Goal: Information Seeking & Learning: Learn about a topic

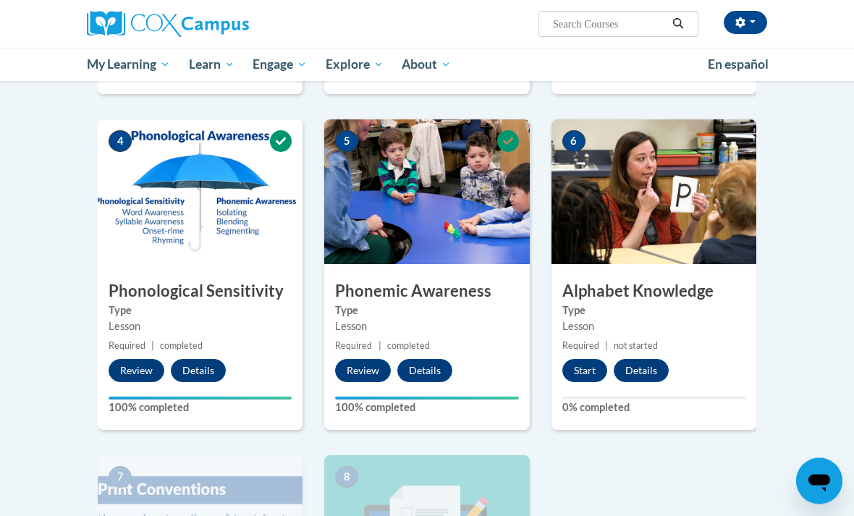
scroll to position [624, 0]
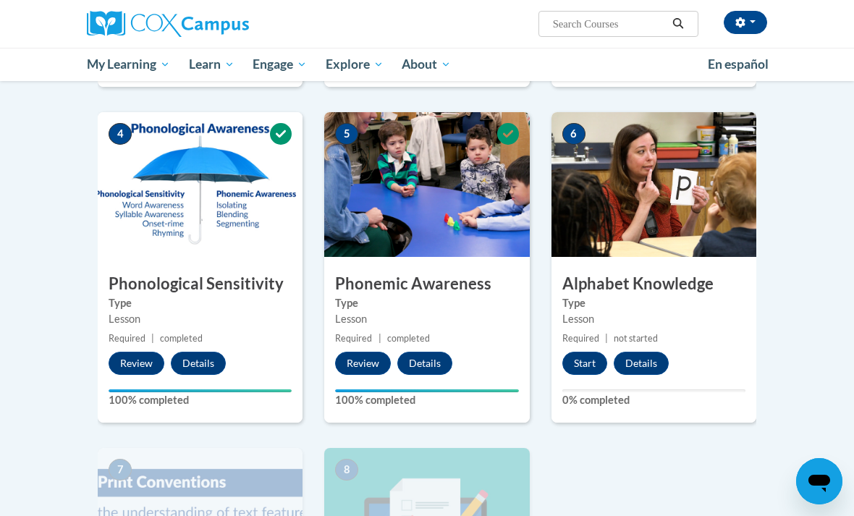
click at [587, 369] on button "Start" at bounding box center [584, 363] width 45 height 23
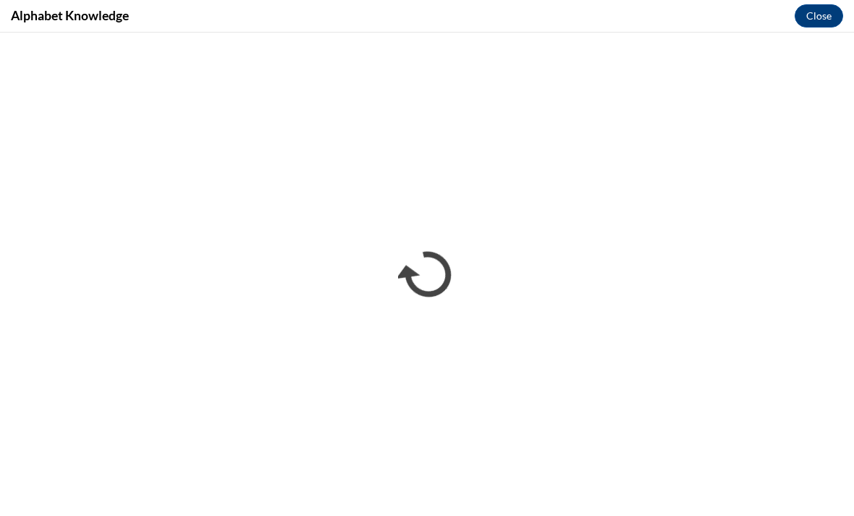
scroll to position [647, 0]
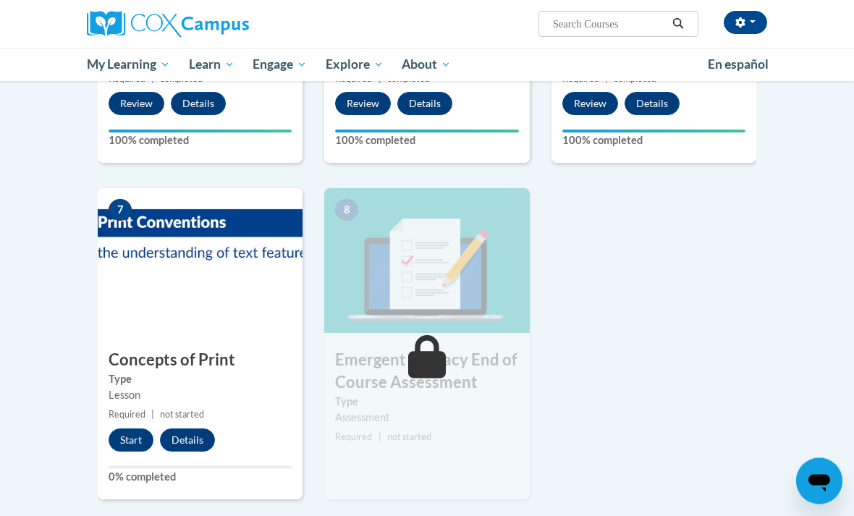
scroll to position [883, 0]
click at [140, 439] on button "Start" at bounding box center [131, 439] width 45 height 23
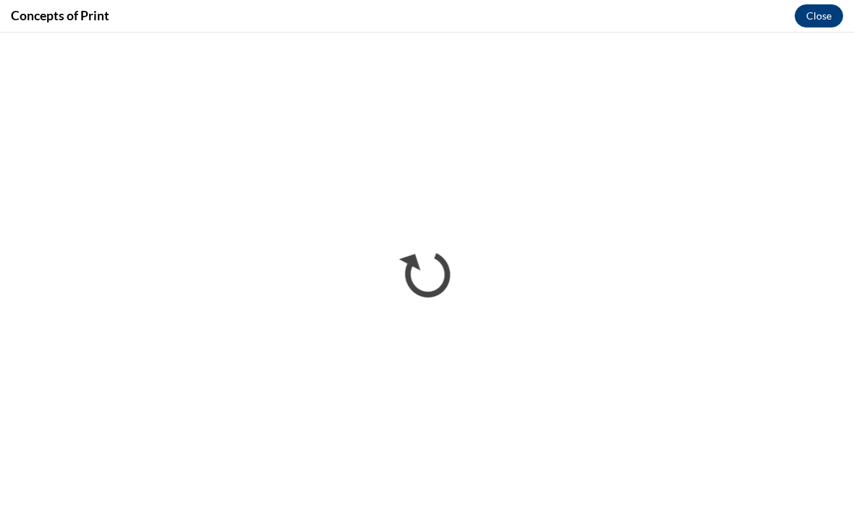
scroll to position [0, 0]
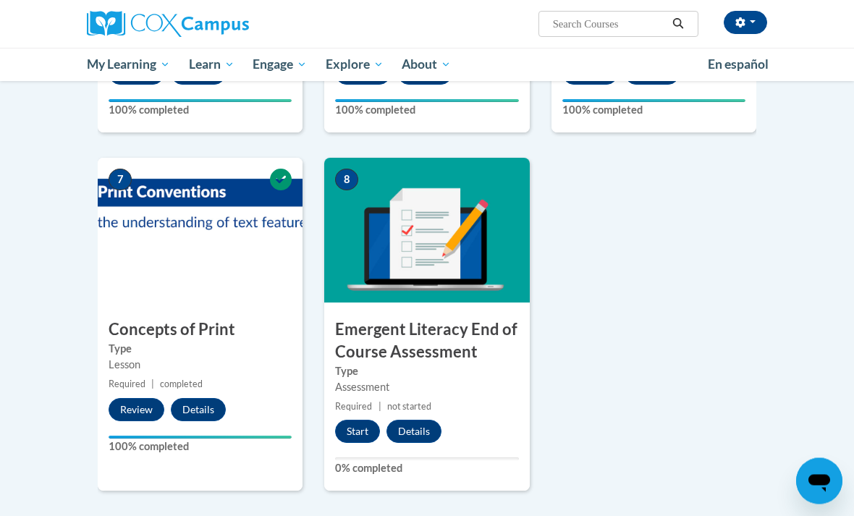
scroll to position [914, 0]
click at [357, 424] on button "Start" at bounding box center [357, 431] width 45 height 23
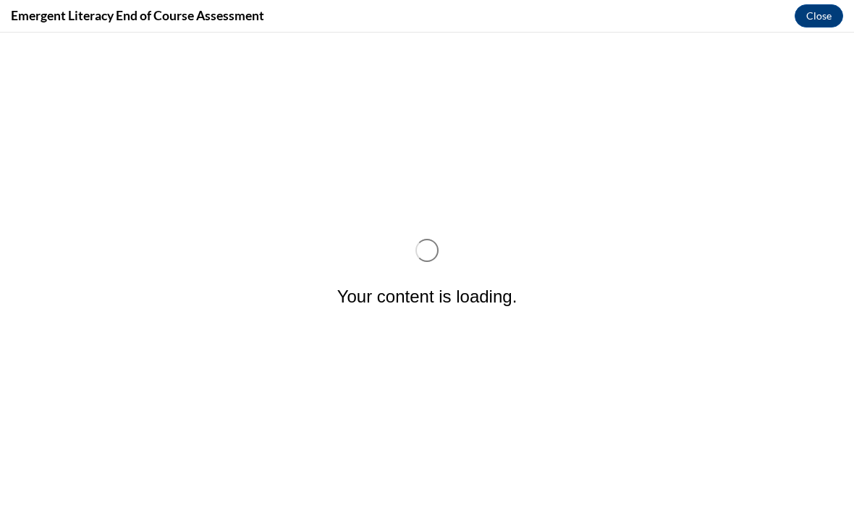
scroll to position [0, 0]
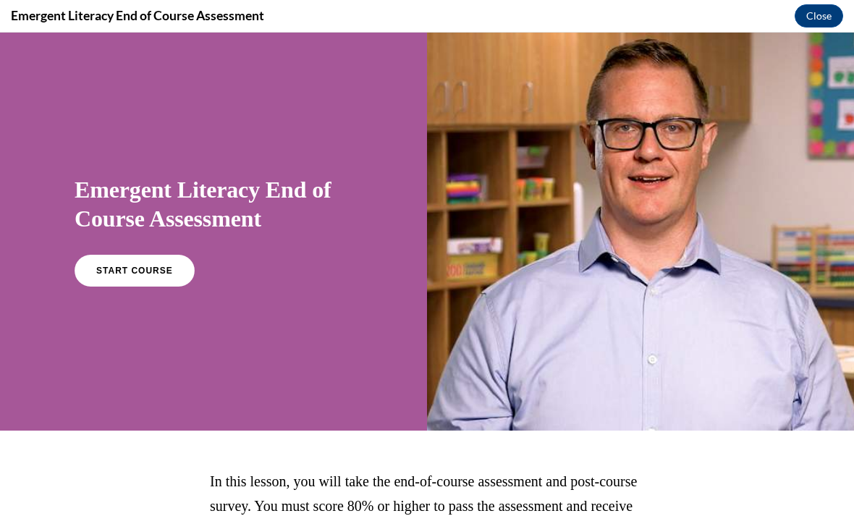
click at [139, 277] on link "START COURSE" at bounding box center [135, 271] width 120 height 32
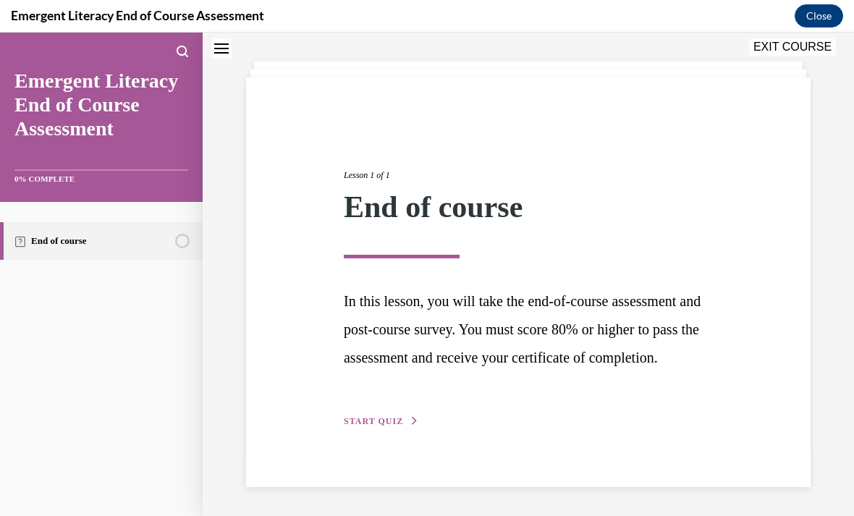
scroll to position [91, 0]
click at [388, 425] on span "START QUIZ" at bounding box center [373, 421] width 59 height 10
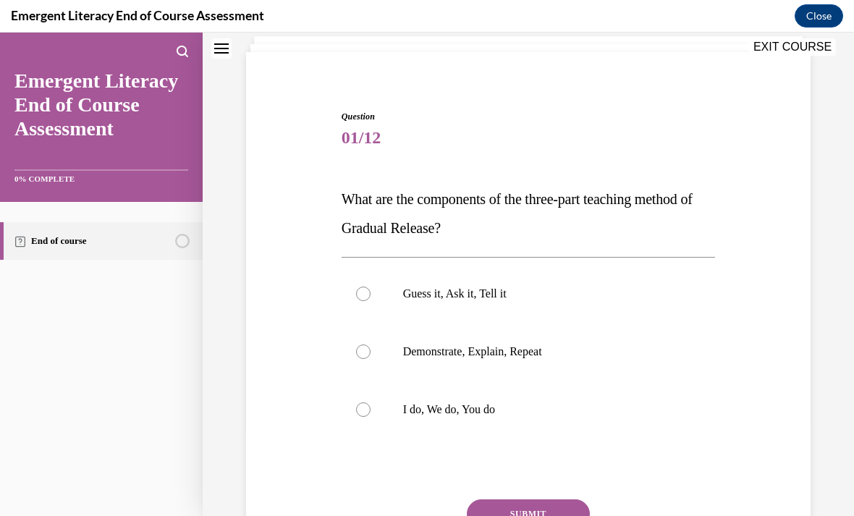
click at [488, 411] on p "I do, We do, You do" at bounding box center [541, 409] width 276 height 14
click at [370, 411] on input "I do, We do, You do" at bounding box center [363, 409] width 14 height 14
radio input "true"
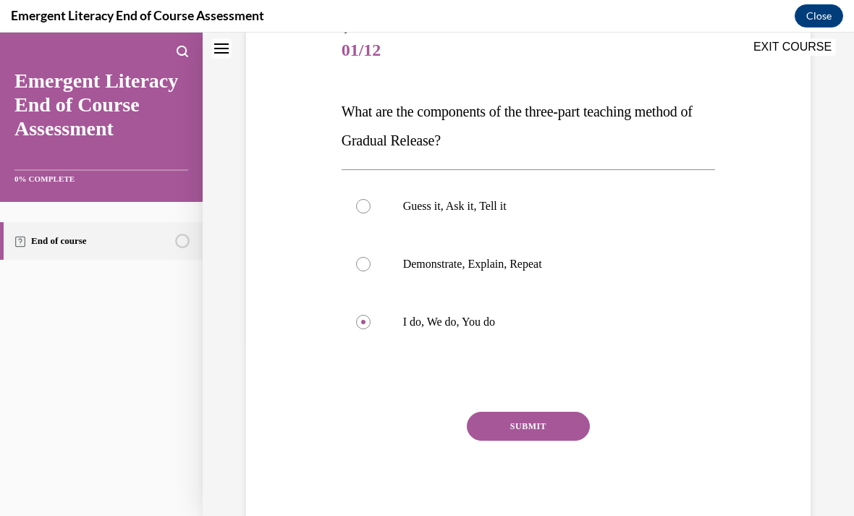
click at [554, 433] on button "SUBMIT" at bounding box center [528, 426] width 123 height 29
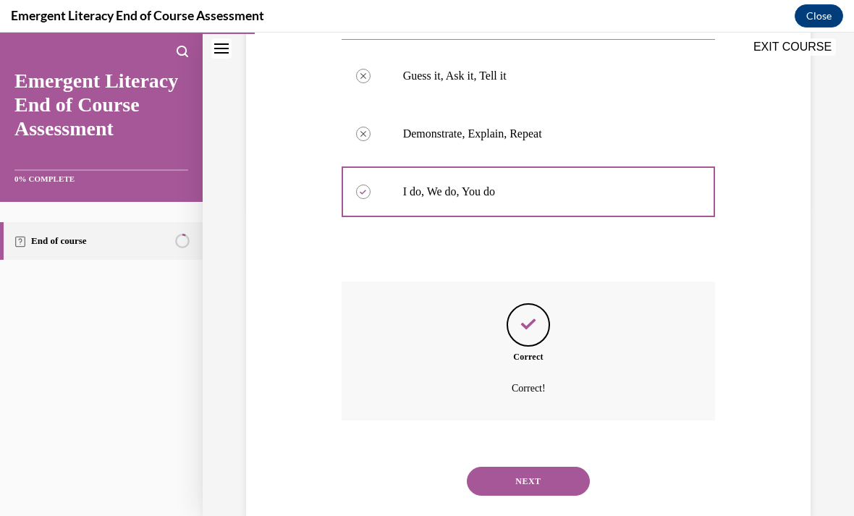
scroll to position [321, 0]
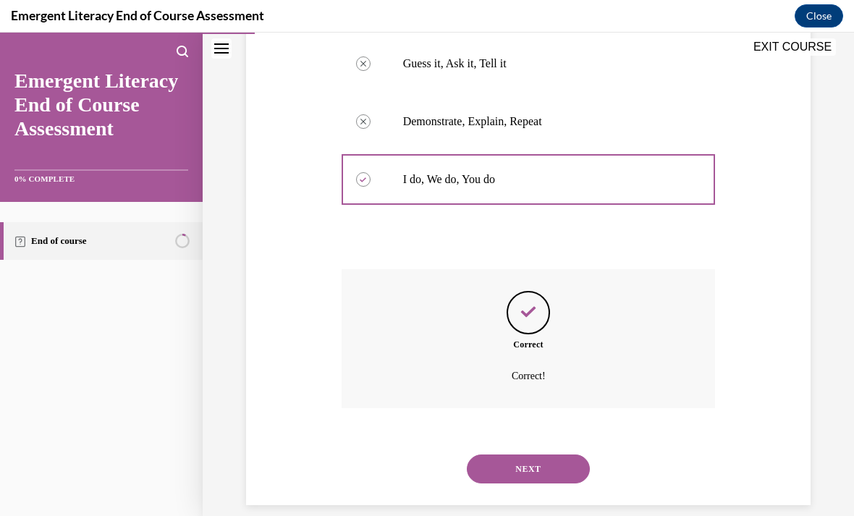
click at [553, 454] on button "NEXT" at bounding box center [528, 468] width 123 height 29
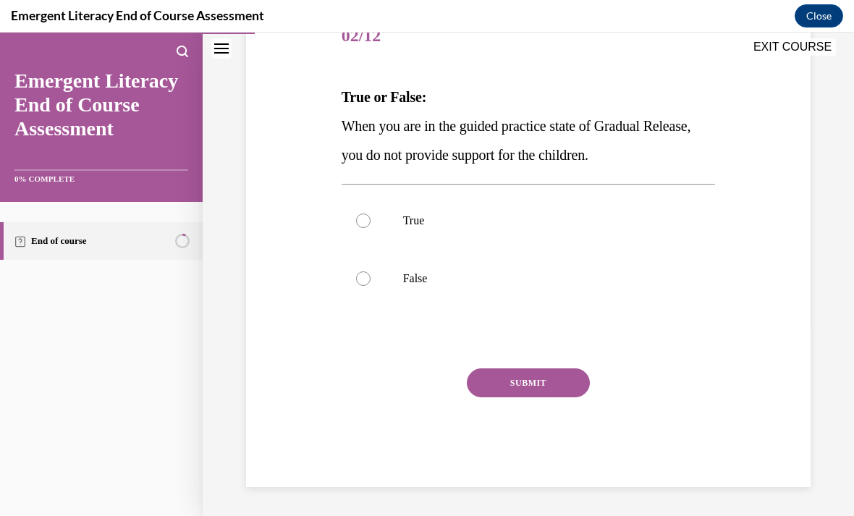
scroll to position [161, 0]
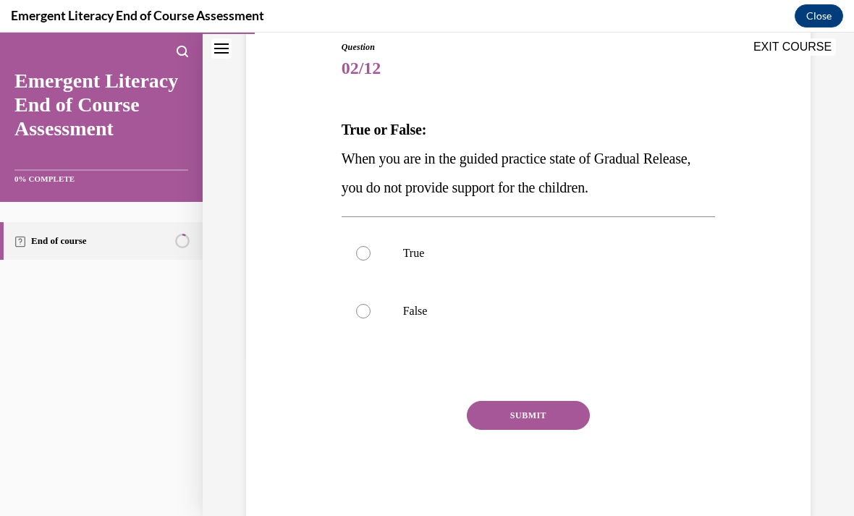
click at [351, 310] on label "False" at bounding box center [528, 311] width 374 height 58
click at [356, 310] on input "False" at bounding box center [363, 311] width 14 height 14
radio input "true"
click at [538, 419] on button "SUBMIT" at bounding box center [528, 415] width 123 height 29
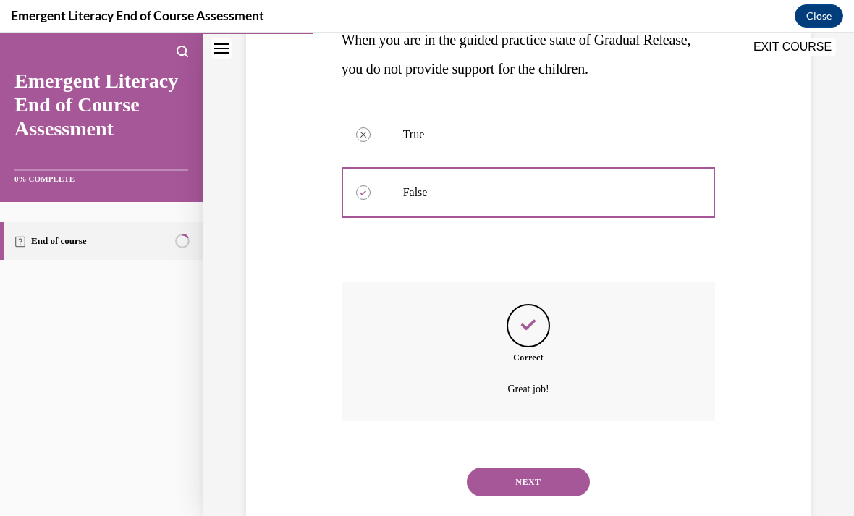
scroll to position [292, 0]
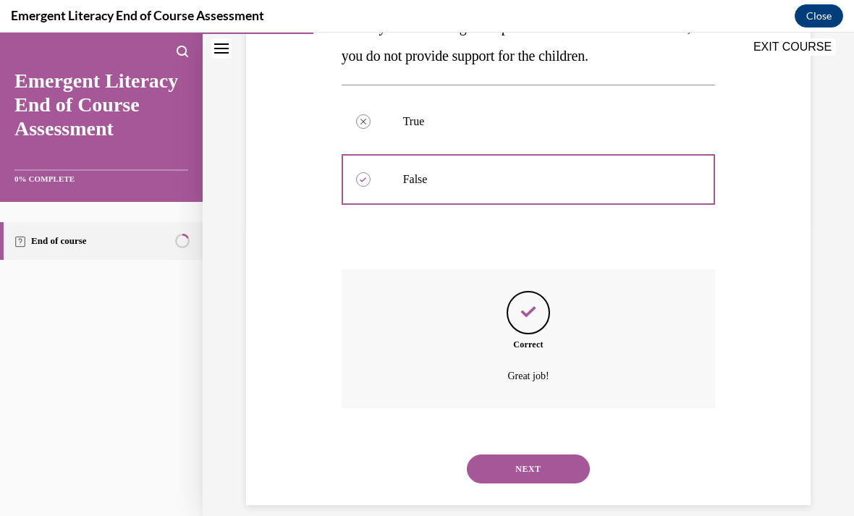
click at [543, 454] on button "NEXT" at bounding box center [528, 468] width 123 height 29
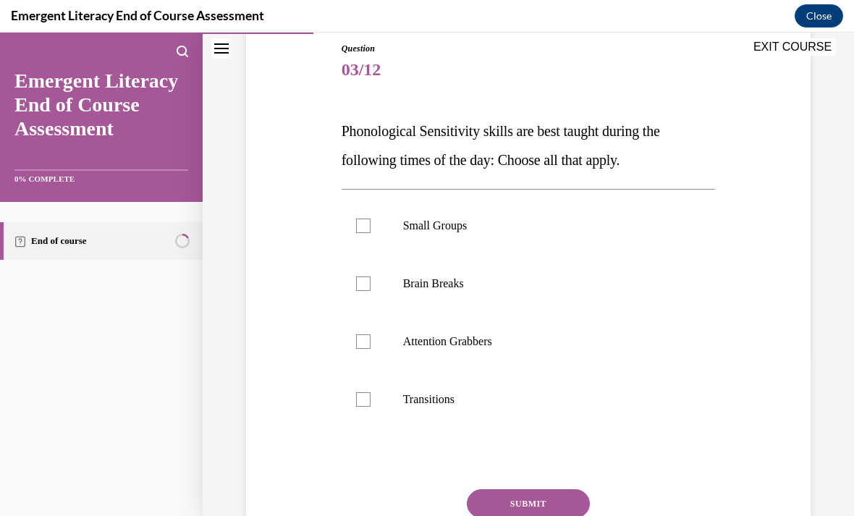
scroll to position [159, 0]
click at [467, 226] on p "Small Groups" at bounding box center [541, 225] width 276 height 14
click at [370, 226] on input "Small Groups" at bounding box center [363, 225] width 14 height 14
checkbox input "true"
click at [487, 291] on label "Brain Breaks" at bounding box center [528, 284] width 374 height 58
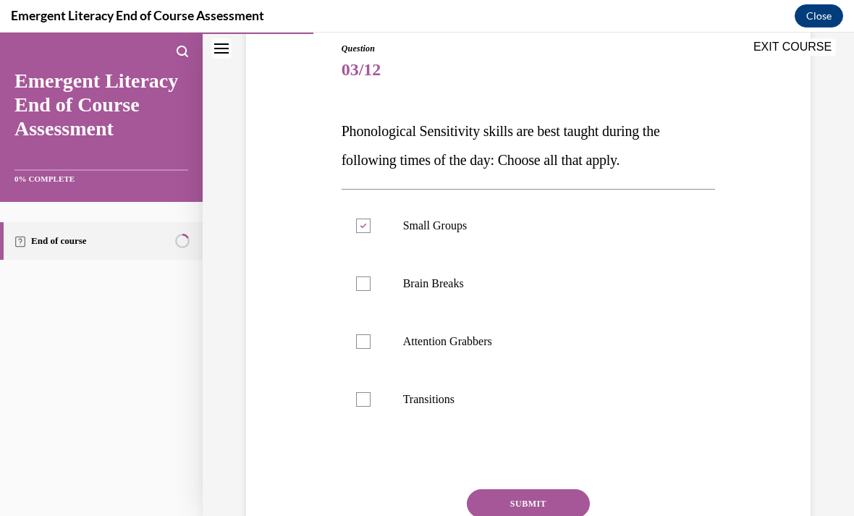
click at [370, 291] on input "Brain Breaks" at bounding box center [363, 283] width 14 height 14
checkbox input "true"
click at [485, 341] on p "Attention Grabbers" at bounding box center [541, 341] width 276 height 14
click at [370, 341] on input "Attention Grabbers" at bounding box center [363, 341] width 14 height 14
checkbox input "true"
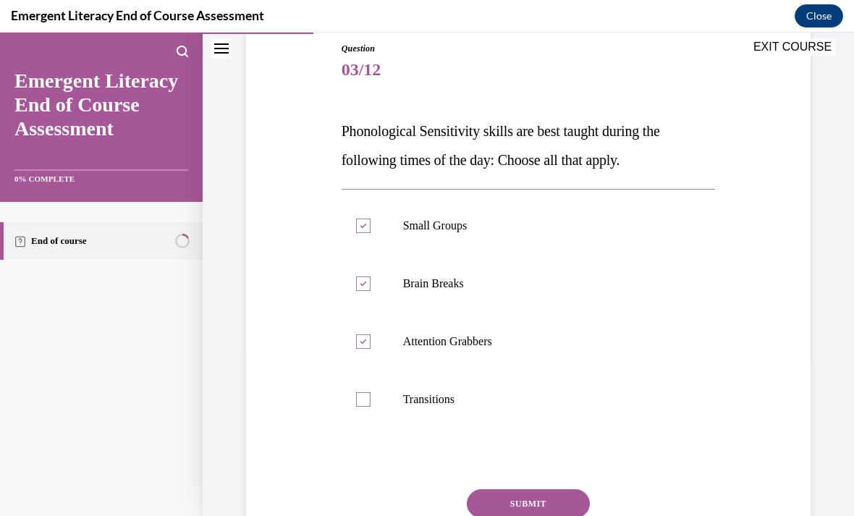
click at [443, 398] on p "Transitions" at bounding box center [541, 399] width 276 height 14
click at [370, 398] on input "Transitions" at bounding box center [363, 399] width 14 height 14
checkbox input "true"
click at [543, 498] on button "SUBMIT" at bounding box center [528, 503] width 123 height 29
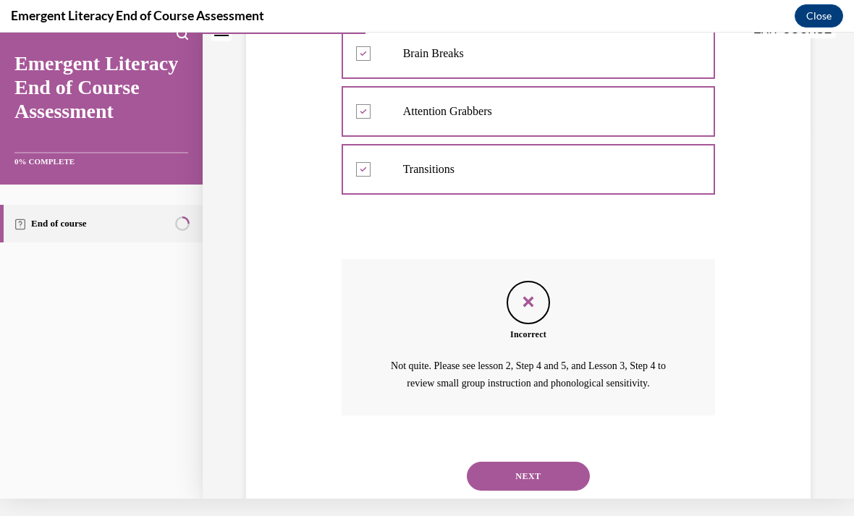
scroll to position [396, 0]
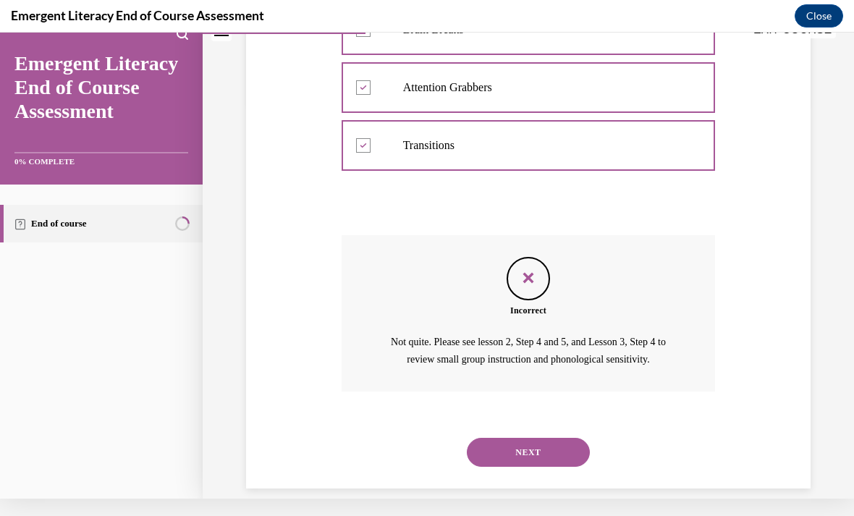
click at [548, 438] on button "NEXT" at bounding box center [528, 452] width 123 height 29
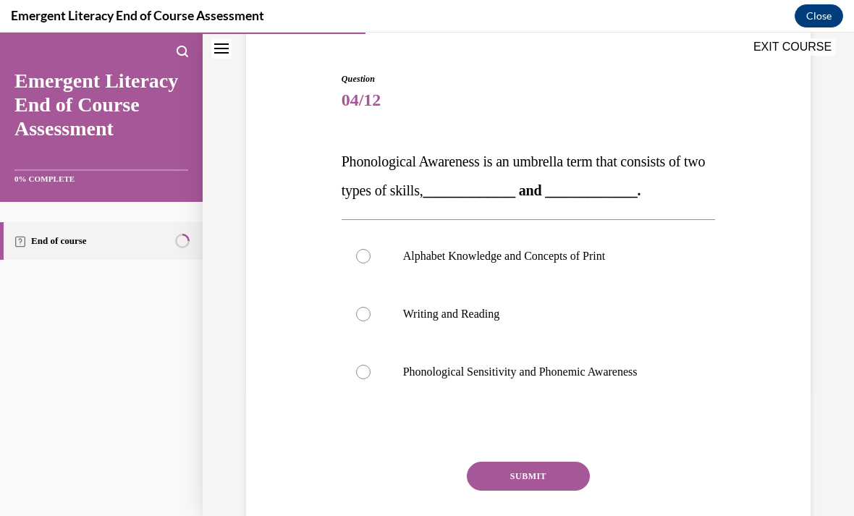
scroll to position [129, 0]
click at [542, 386] on label "Phonological Sensitivity and Phonemic Awareness" at bounding box center [528, 372] width 374 height 58
click at [370, 379] on input "Phonological Sensitivity and Phonemic Awareness" at bounding box center [363, 372] width 14 height 14
radio input "true"
click at [547, 469] on button "SUBMIT" at bounding box center [528, 476] width 123 height 29
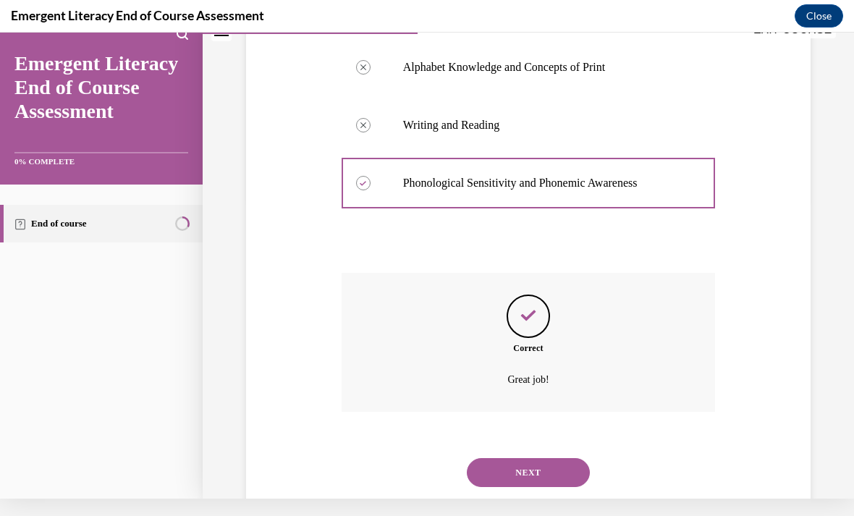
scroll to position [321, 0]
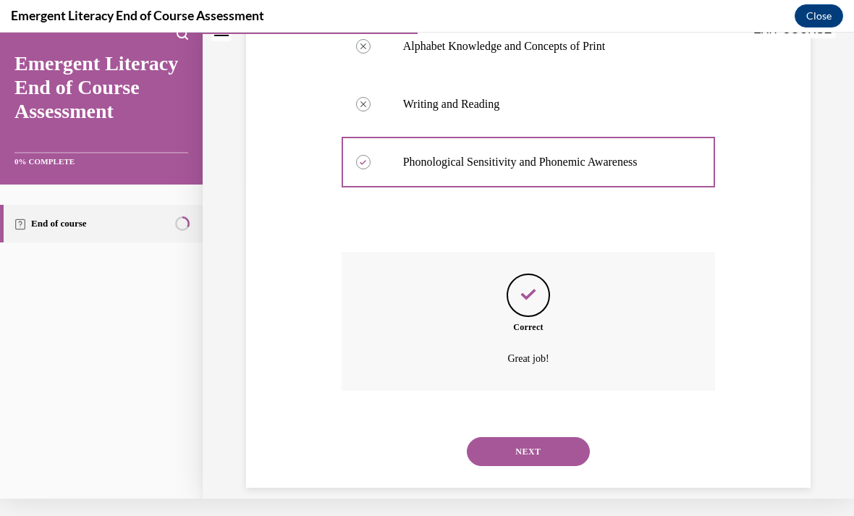
click at [535, 437] on button "NEXT" at bounding box center [528, 451] width 123 height 29
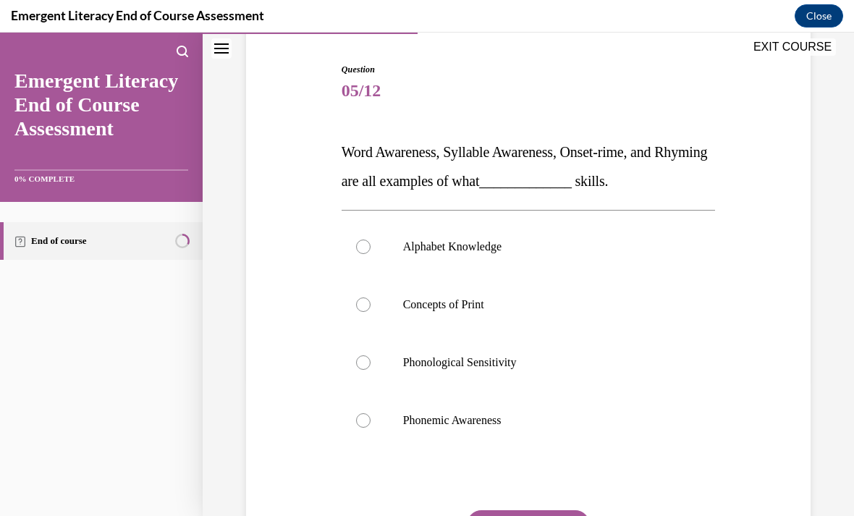
scroll to position [140, 0]
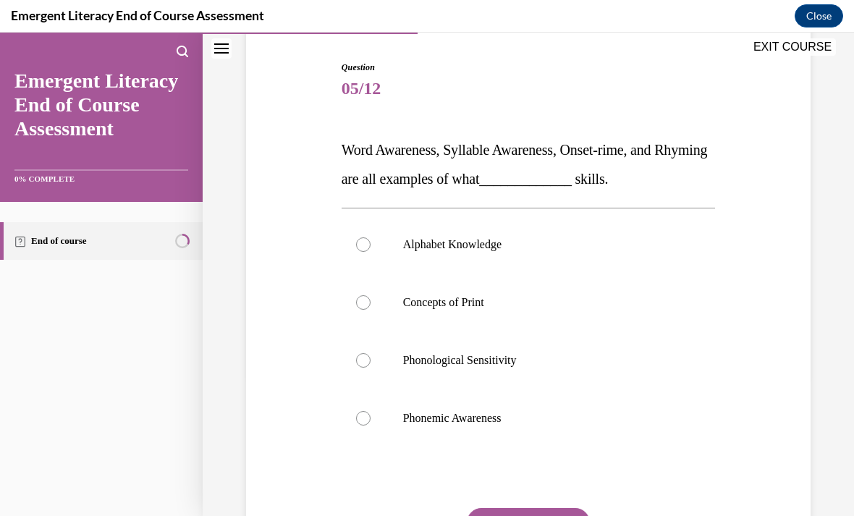
click at [500, 368] on label "Phonological Sensitivity" at bounding box center [528, 360] width 374 height 58
click at [370, 367] on input "Phonological Sensitivity" at bounding box center [363, 360] width 14 height 14
radio input "true"
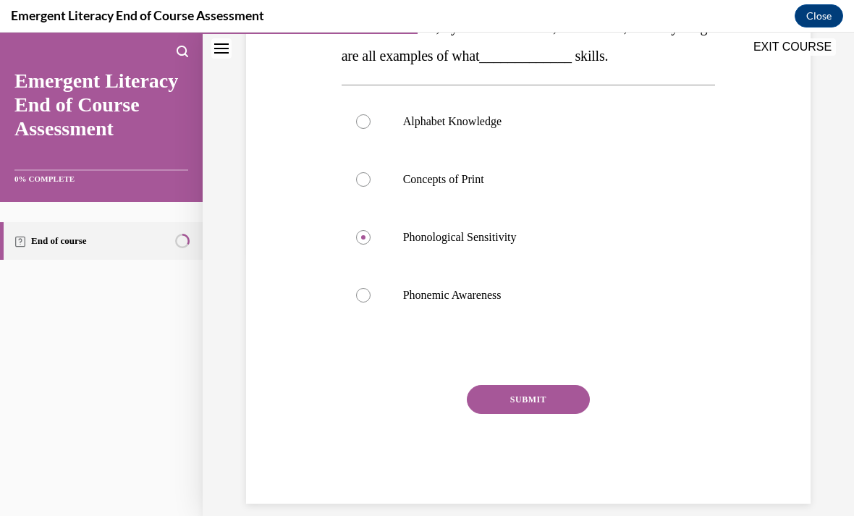
scroll to position [263, 0]
click at [527, 407] on button "SUBMIT" at bounding box center [528, 400] width 123 height 29
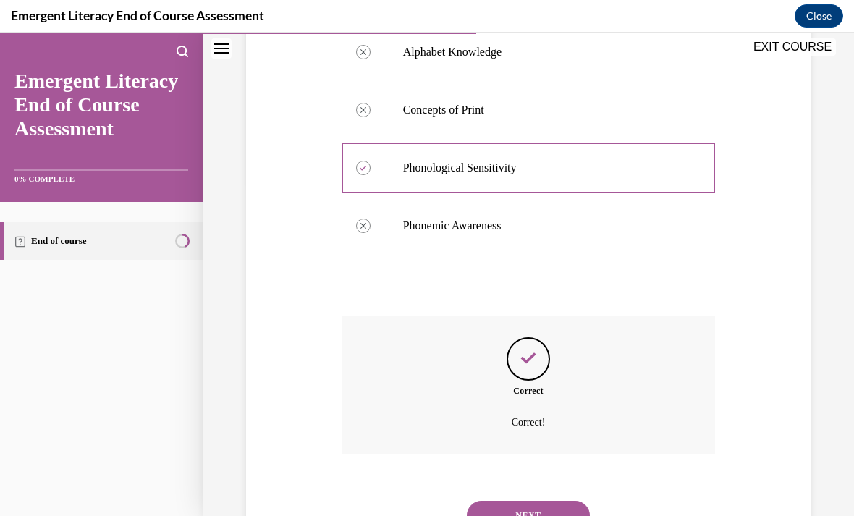
scroll to position [379, 0]
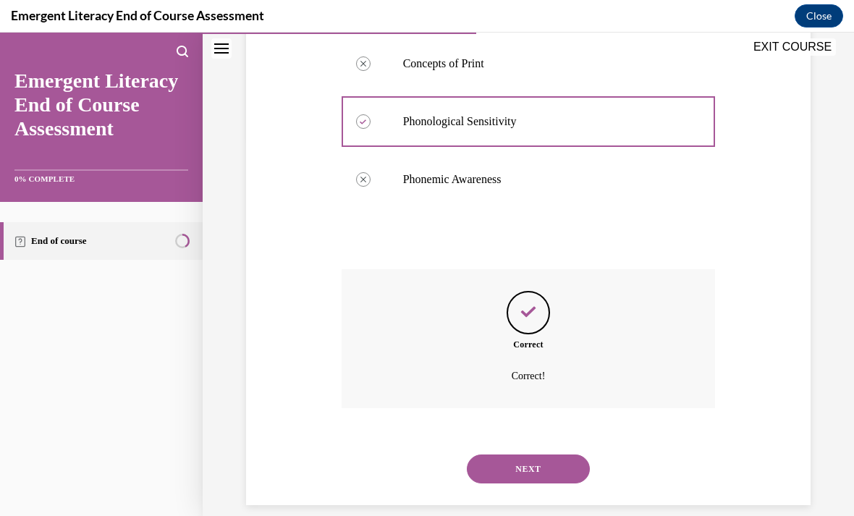
click at [540, 454] on button "NEXT" at bounding box center [528, 468] width 123 height 29
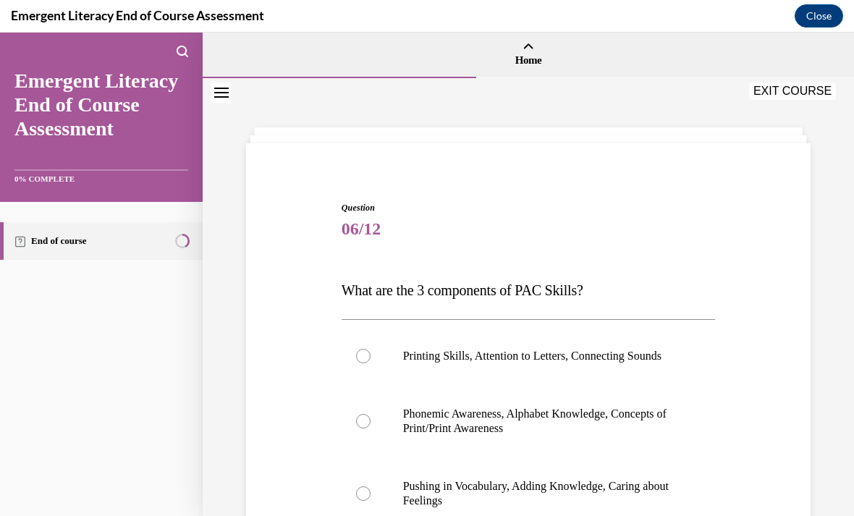
scroll to position [64, 0]
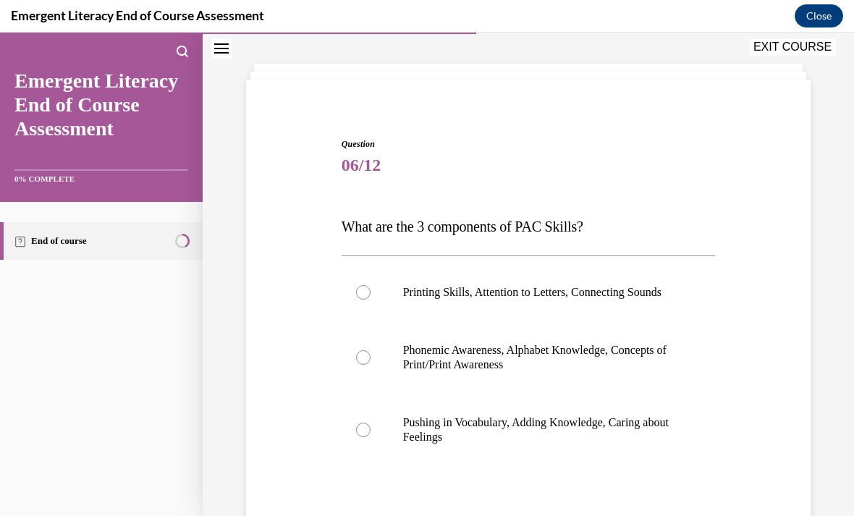
click at [460, 391] on label "Phonemic Awareness, Alphabet Knowledge, Concepts of Print/Print Awareness" at bounding box center [528, 357] width 374 height 72
click at [370, 365] on input "Phonemic Awareness, Alphabet Knowledge, Concepts of Print/Print Awareness" at bounding box center [363, 357] width 14 height 14
radio input "true"
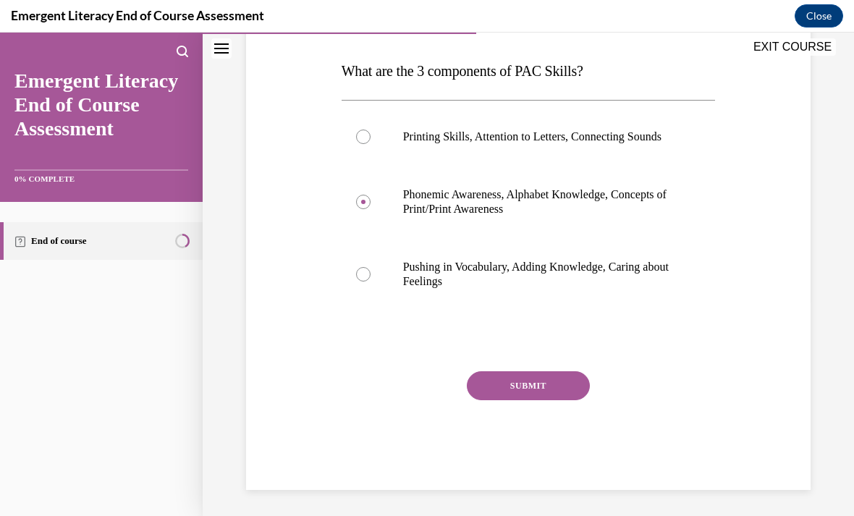
click at [523, 399] on button "SUBMIT" at bounding box center [528, 385] width 123 height 29
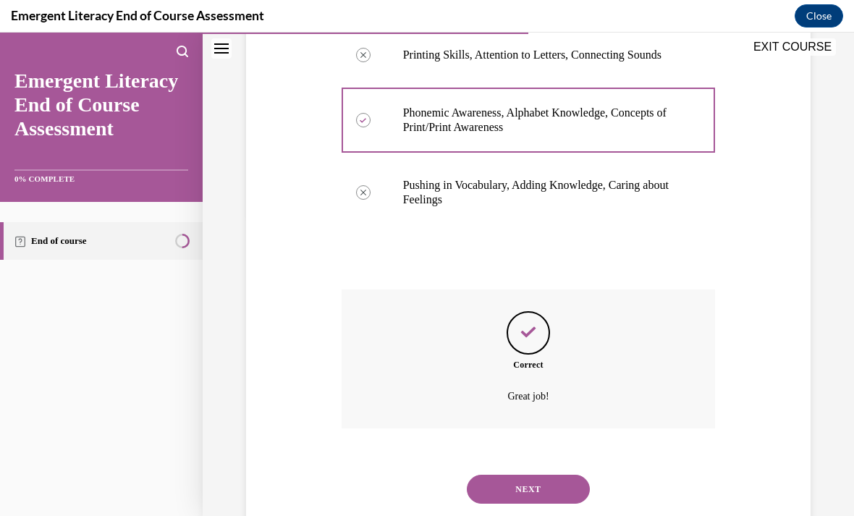
scroll to position [336, 0]
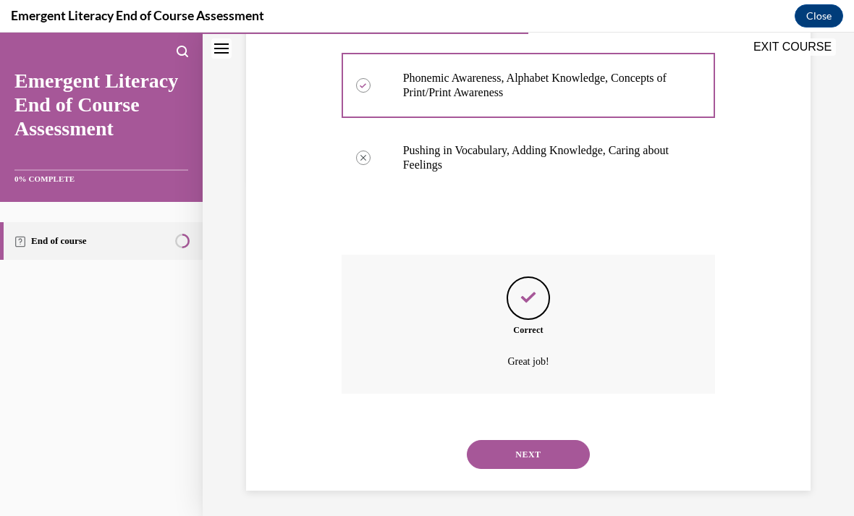
click at [530, 441] on button "NEXT" at bounding box center [528, 454] width 123 height 29
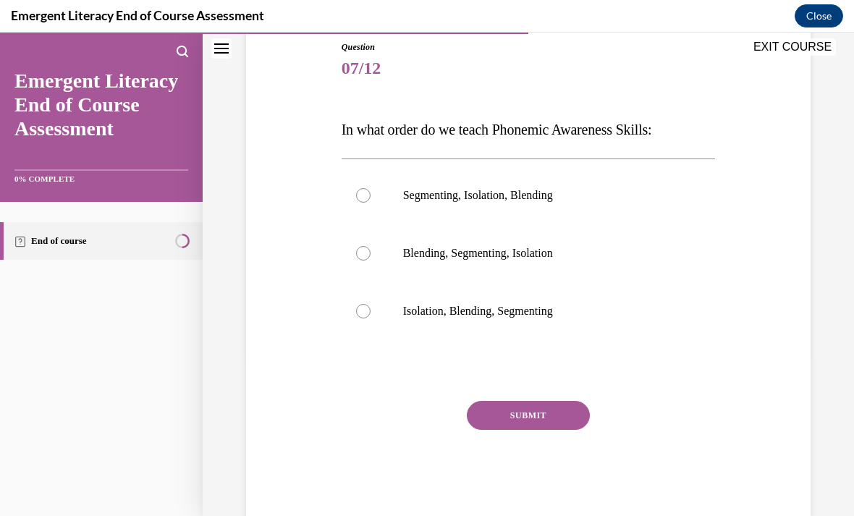
click at [506, 317] on p "Isolation, Blending, Segmenting" at bounding box center [541, 311] width 276 height 14
click at [370, 317] on input "Isolation, Blending, Segmenting" at bounding box center [363, 311] width 14 height 14
radio input "true"
click at [538, 420] on button "SUBMIT" at bounding box center [528, 415] width 123 height 29
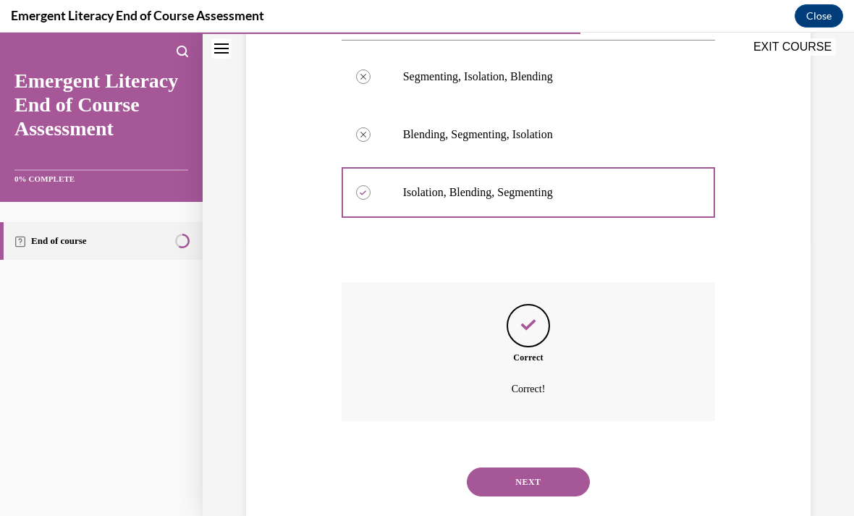
scroll to position [292, 0]
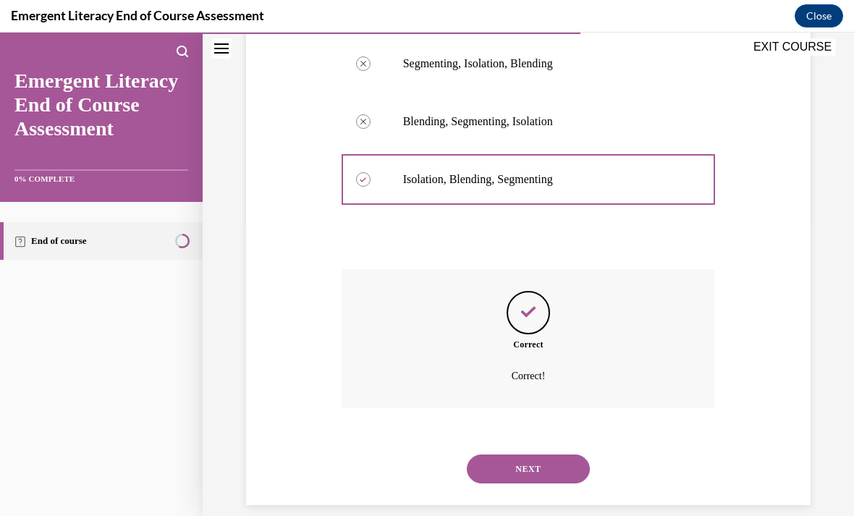
click at [548, 454] on button "NEXT" at bounding box center [528, 468] width 123 height 29
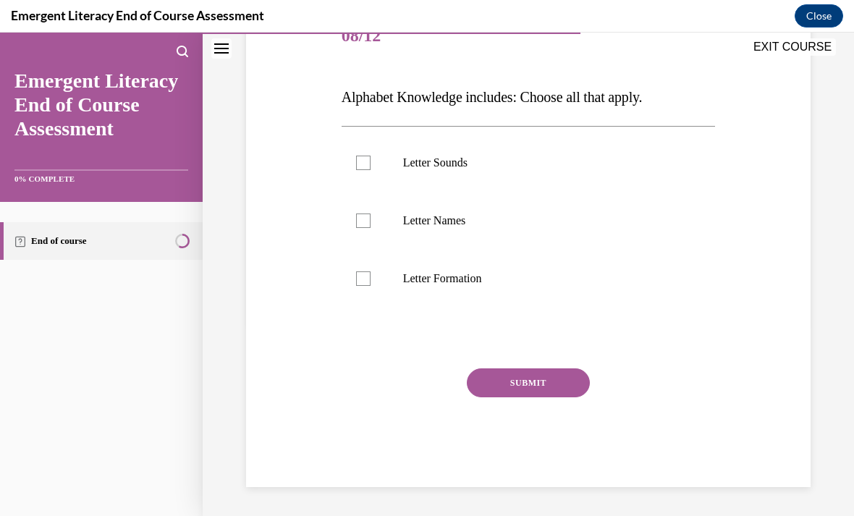
scroll to position [161, 0]
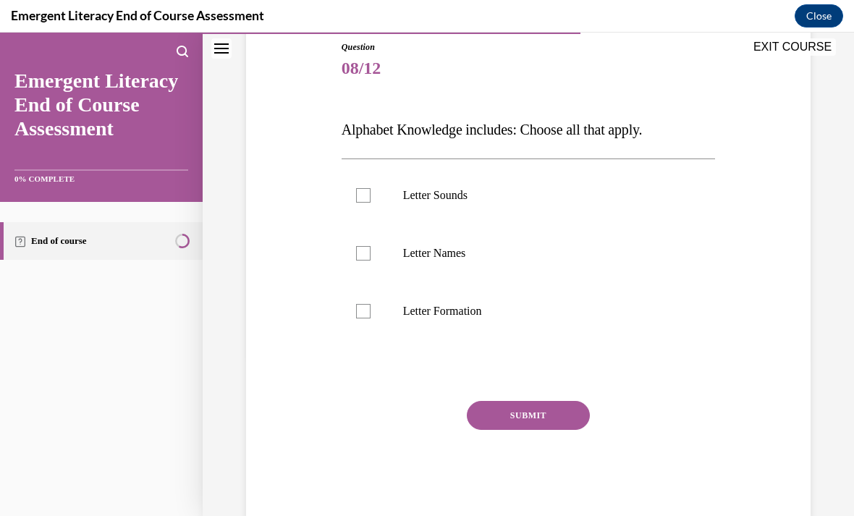
click at [370, 192] on label "Letter Sounds" at bounding box center [528, 195] width 374 height 58
click at [370, 192] on input "Letter Sounds" at bounding box center [363, 195] width 14 height 14
checkbox input "true"
click at [370, 247] on div at bounding box center [363, 253] width 14 height 14
click at [370, 247] on input "Letter Names" at bounding box center [363, 253] width 14 height 14
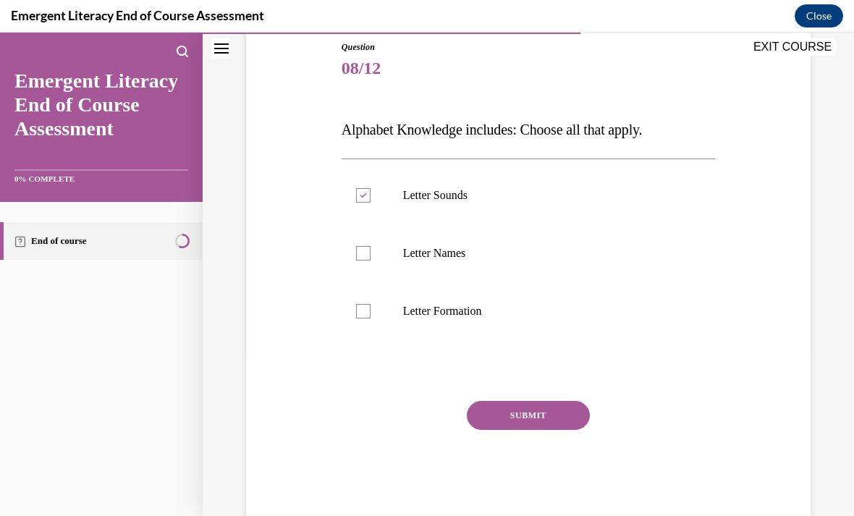
checkbox input "true"
click at [364, 319] on label "Letter Formation" at bounding box center [528, 311] width 374 height 58
click at [364, 318] on input "Letter Formation" at bounding box center [363, 311] width 14 height 14
checkbox input "true"
click at [535, 425] on button "SUBMIT" at bounding box center [528, 415] width 123 height 29
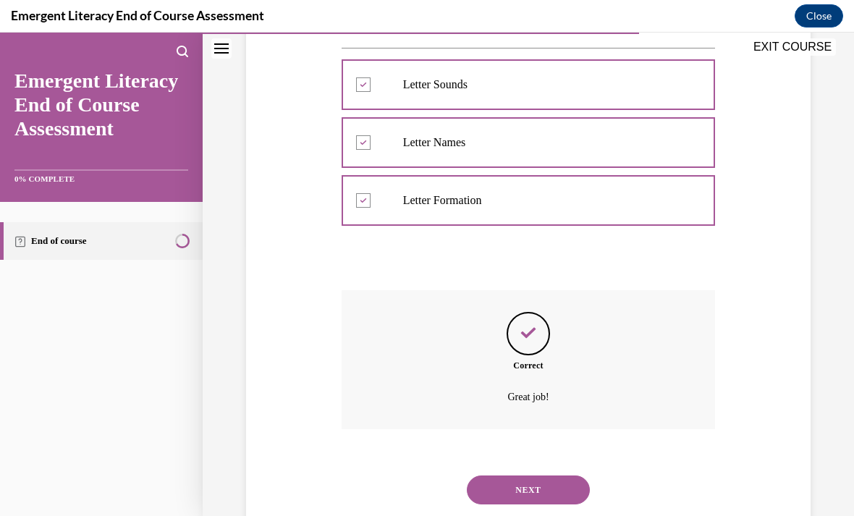
scroll to position [292, 0]
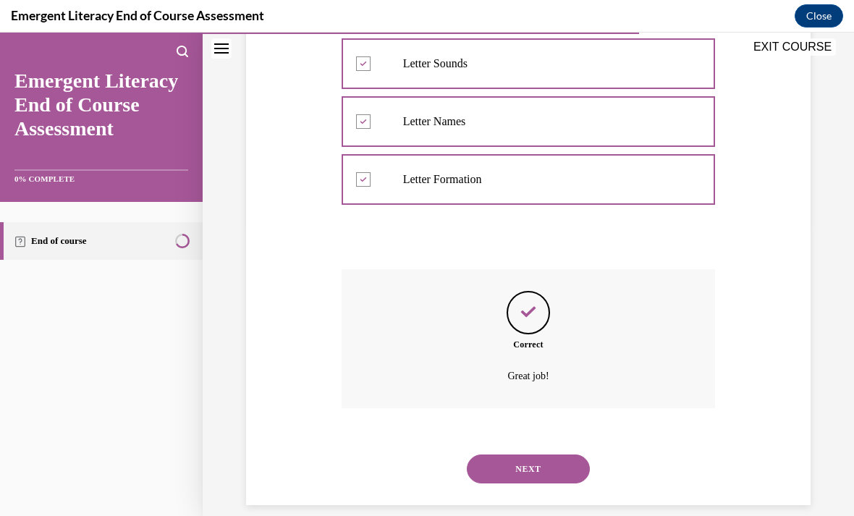
click at [547, 454] on button "NEXT" at bounding box center [528, 468] width 123 height 29
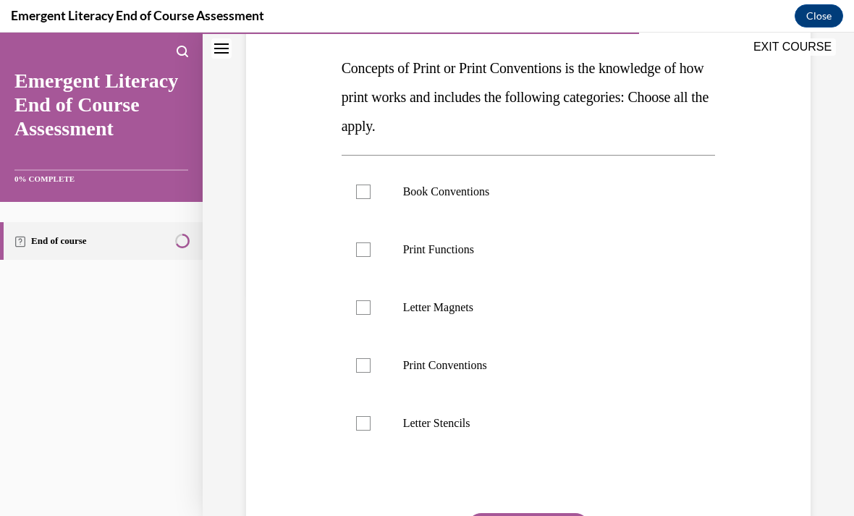
scroll to position [229, 0]
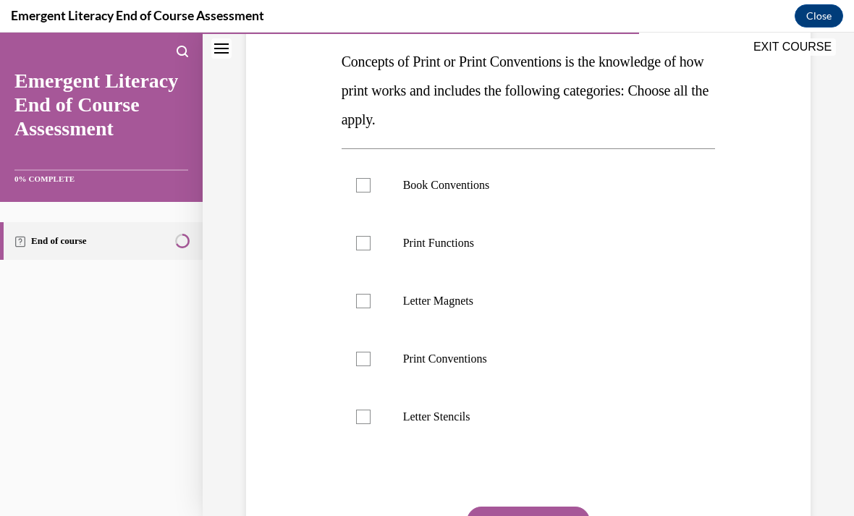
click at [523, 186] on p "Book Conventions" at bounding box center [541, 185] width 276 height 14
click at [370, 186] on input "Book Conventions" at bounding box center [363, 185] width 14 height 14
checkbox input "true"
click at [485, 247] on p "Print Functions" at bounding box center [541, 243] width 276 height 14
click at [370, 247] on input "Print Functions" at bounding box center [363, 243] width 14 height 14
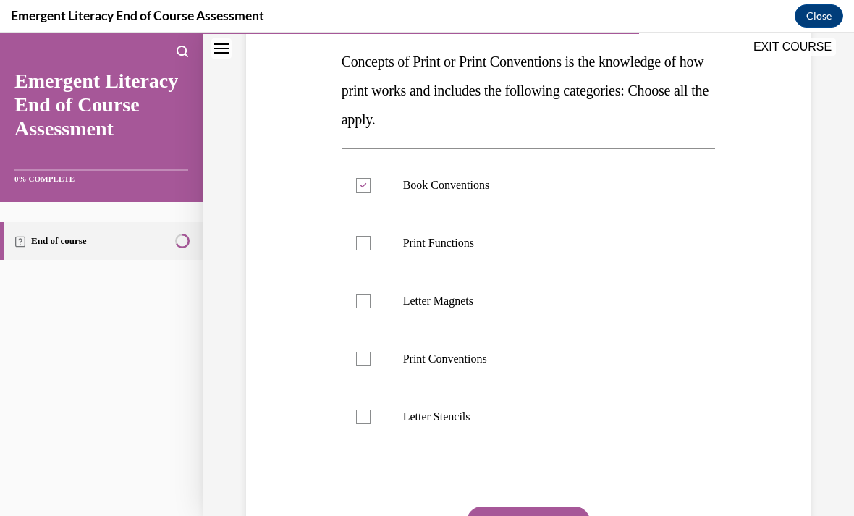
checkbox input "true"
click at [491, 361] on p "Print Conventions" at bounding box center [541, 359] width 276 height 14
click at [370, 361] on input "Print Conventions" at bounding box center [363, 359] width 14 height 14
checkbox input "true"
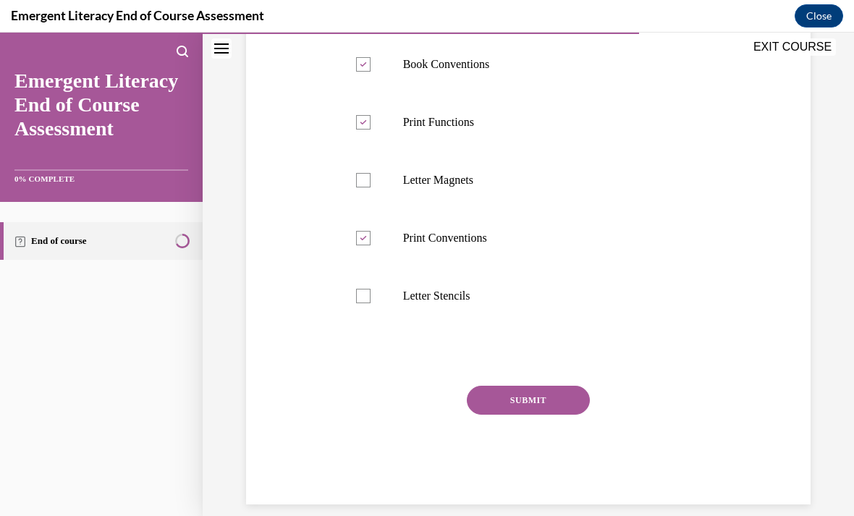
click at [543, 403] on button "SUBMIT" at bounding box center [528, 400] width 123 height 29
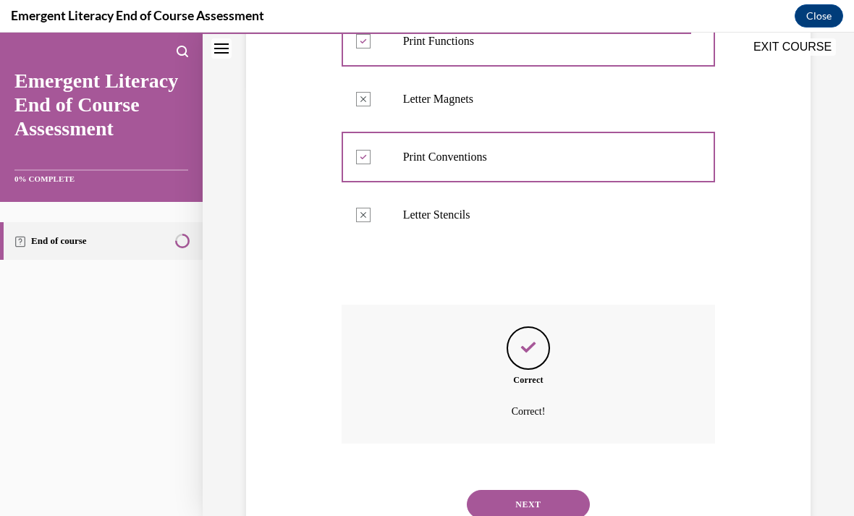
scroll to position [466, 0]
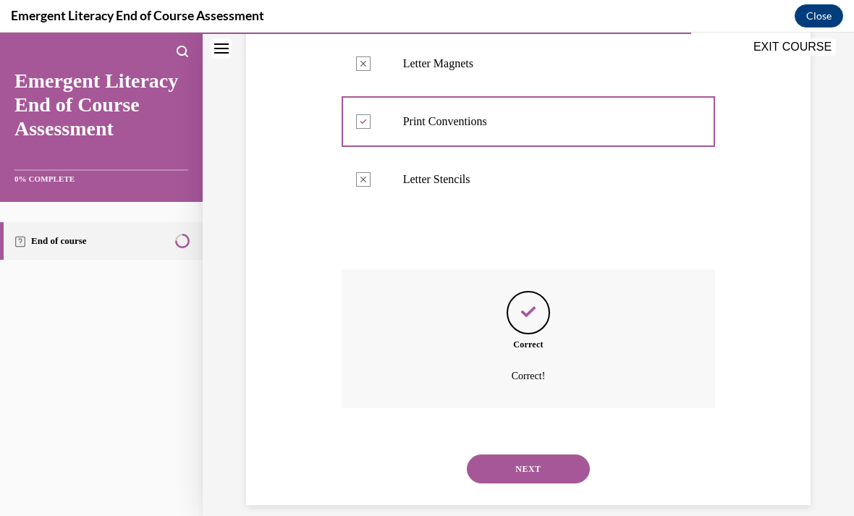
click at [536, 454] on button "NEXT" at bounding box center [528, 468] width 123 height 29
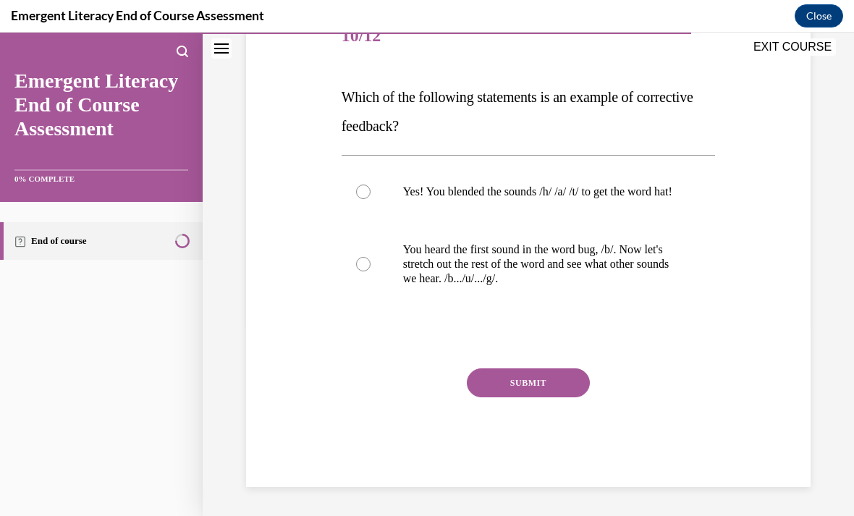
scroll to position [161, 0]
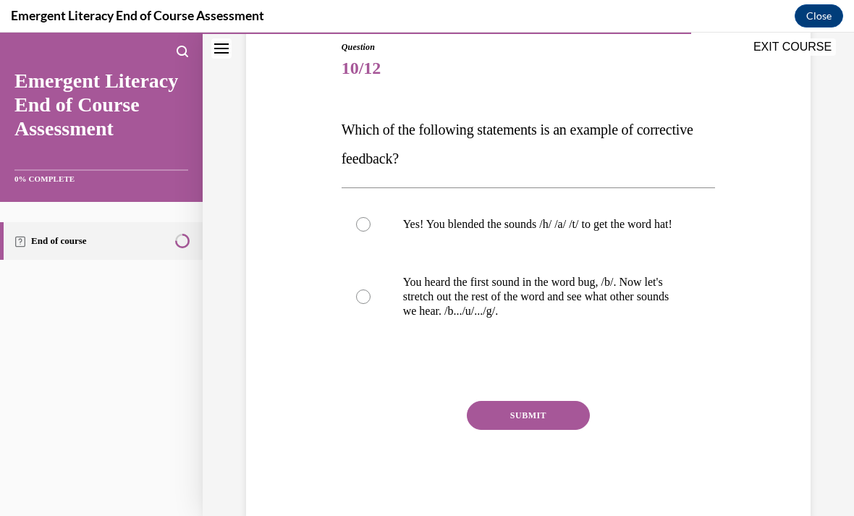
click at [543, 313] on p "You heard the first sound in the word bug, /b/. Now let's stretch out the rest …" at bounding box center [541, 296] width 276 height 43
click at [370, 304] on input "You heard the first sound in the word bug, /b/. Now let's stretch out the rest …" at bounding box center [363, 296] width 14 height 14
radio input "true"
click at [544, 430] on button "SUBMIT" at bounding box center [528, 415] width 123 height 29
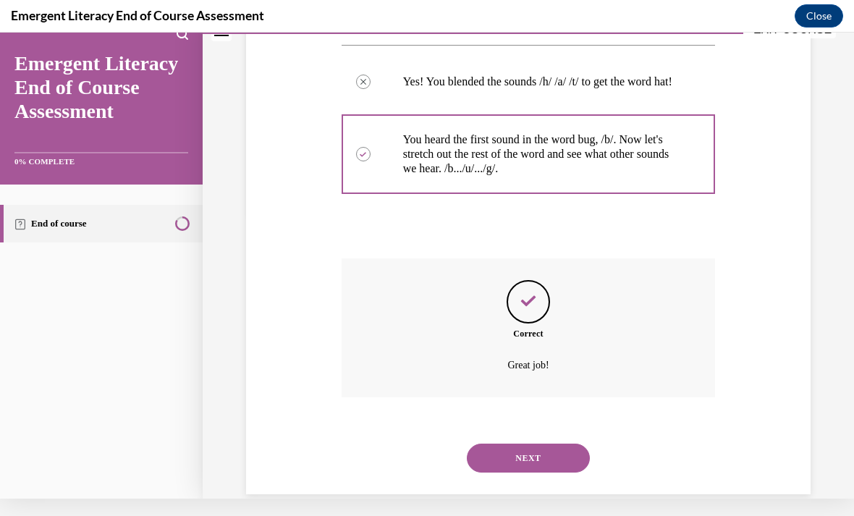
scroll to position [307, 0]
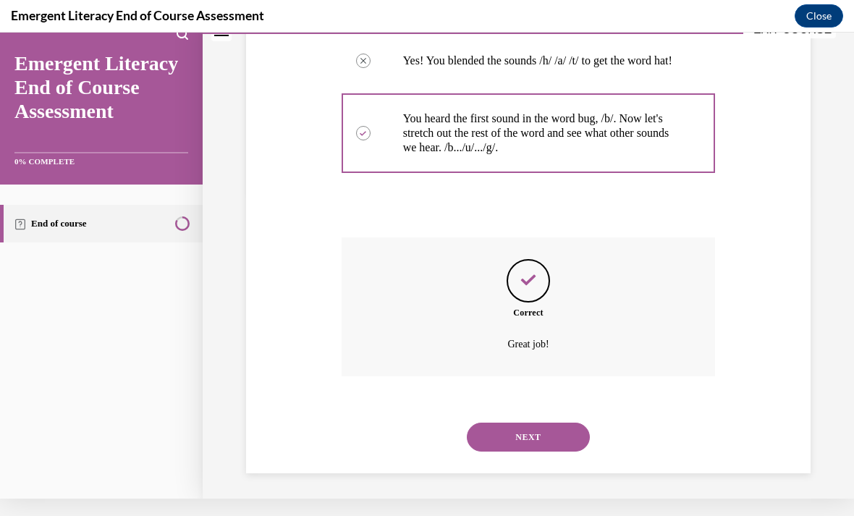
click at [532, 424] on button "NEXT" at bounding box center [528, 436] width 123 height 29
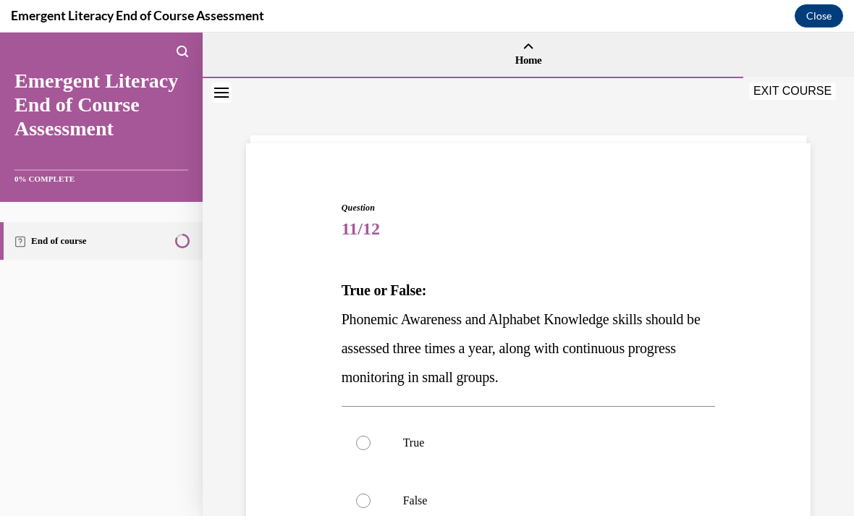
scroll to position [67, 0]
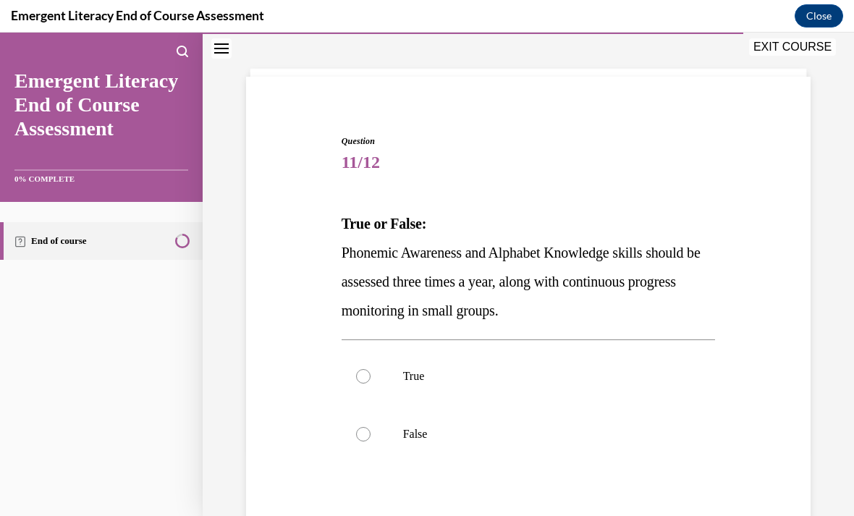
click at [417, 385] on label "True" at bounding box center [528, 376] width 374 height 58
click at [370, 383] on input "True" at bounding box center [363, 376] width 14 height 14
radio input "true"
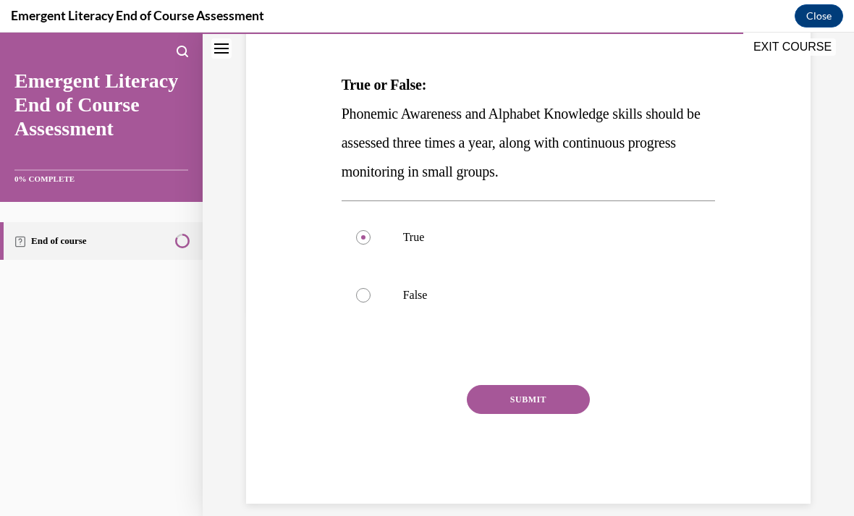
scroll to position [205, 0]
click at [547, 399] on button "SUBMIT" at bounding box center [528, 400] width 123 height 29
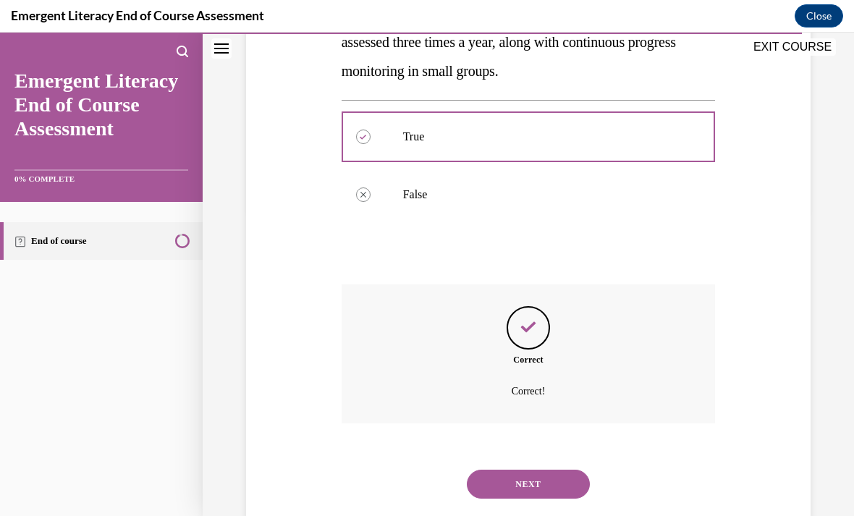
scroll to position [321, 0]
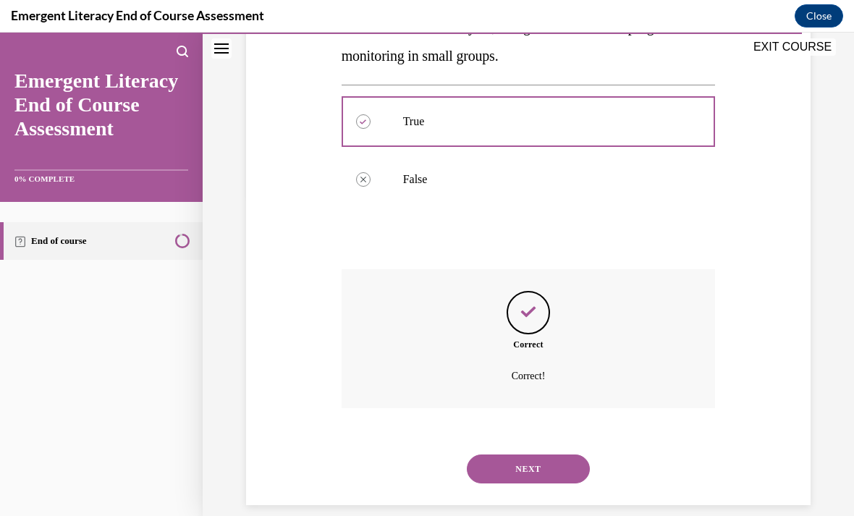
click at [544, 454] on button "NEXT" at bounding box center [528, 468] width 123 height 29
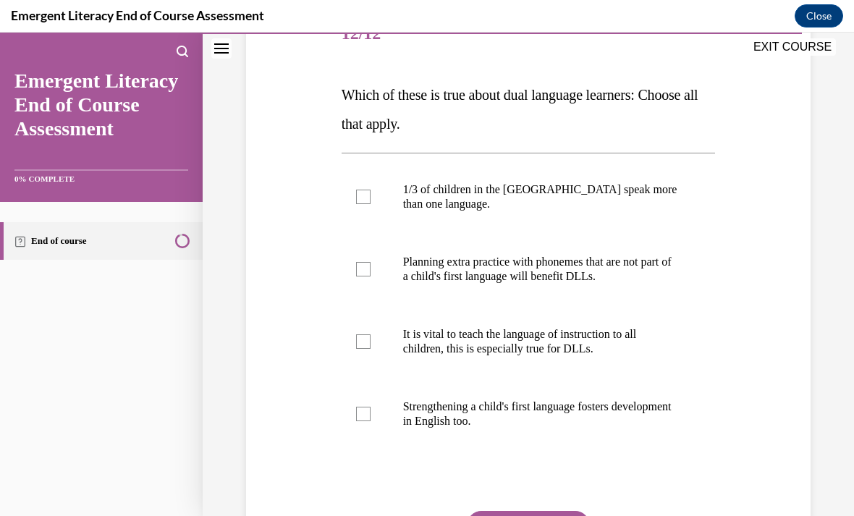
scroll to position [195, 0]
click at [617, 196] on p "1/3 of children in the US speak more than one language." at bounding box center [541, 196] width 276 height 29
click at [370, 196] on input "1/3 of children in the US speak more than one language." at bounding box center [363, 197] width 14 height 14
checkbox input "true"
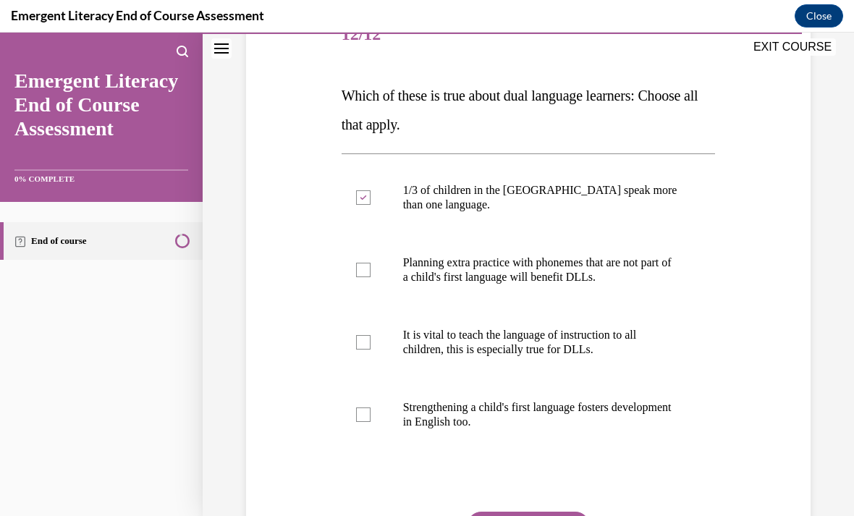
click at [611, 273] on p "Planning extra practice with phonemes that are not part of a child's first lang…" at bounding box center [541, 269] width 276 height 29
click at [370, 273] on input "Planning extra practice with phonemes that are not part of a child's first lang…" at bounding box center [363, 270] width 14 height 14
checkbox input "true"
click at [574, 354] on p "It is vital to teach the language of instruction to all children, this is espec…" at bounding box center [541, 342] width 276 height 29
click at [370, 349] on input "It is vital to teach the language of instruction to all children, this is espec…" at bounding box center [363, 342] width 14 height 14
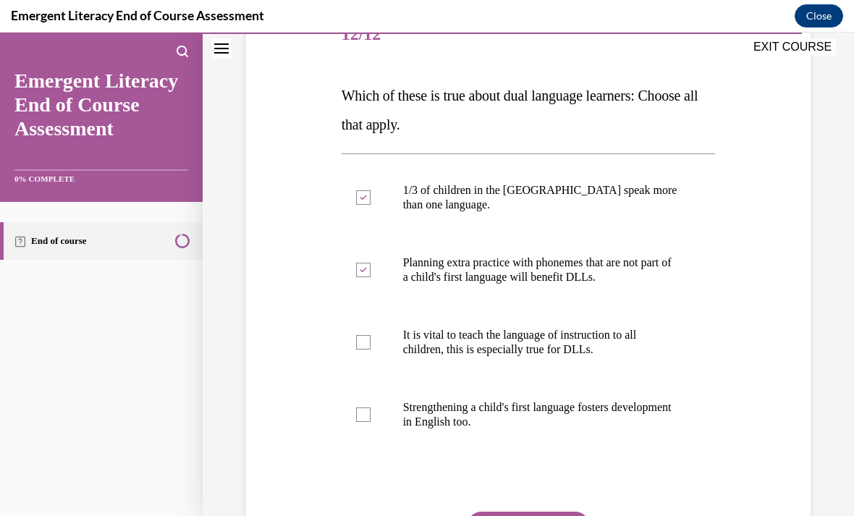
checkbox input "true"
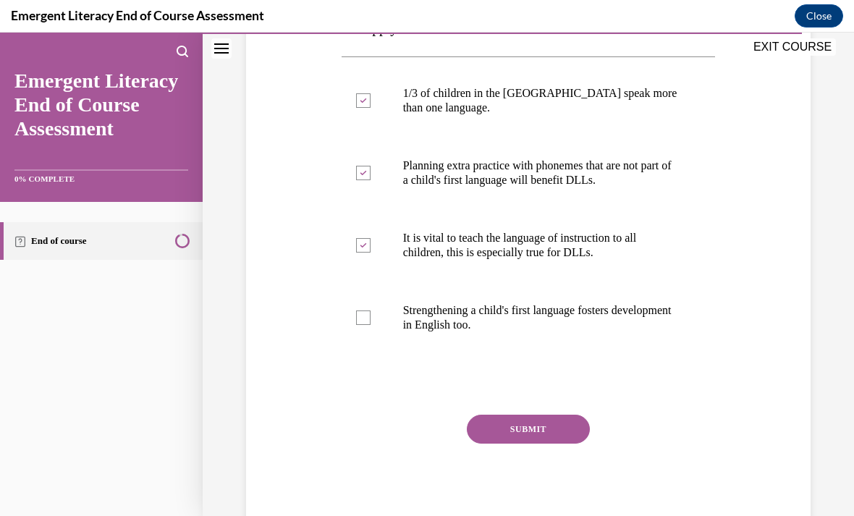
click at [587, 323] on p "Strengthening a child's first language fosters development in English too." at bounding box center [541, 317] width 276 height 29
click at [370, 323] on input "Strengthening a child's first language fosters development in English too." at bounding box center [363, 317] width 14 height 14
checkbox input "true"
click at [553, 430] on button "SUBMIT" at bounding box center [528, 429] width 123 height 29
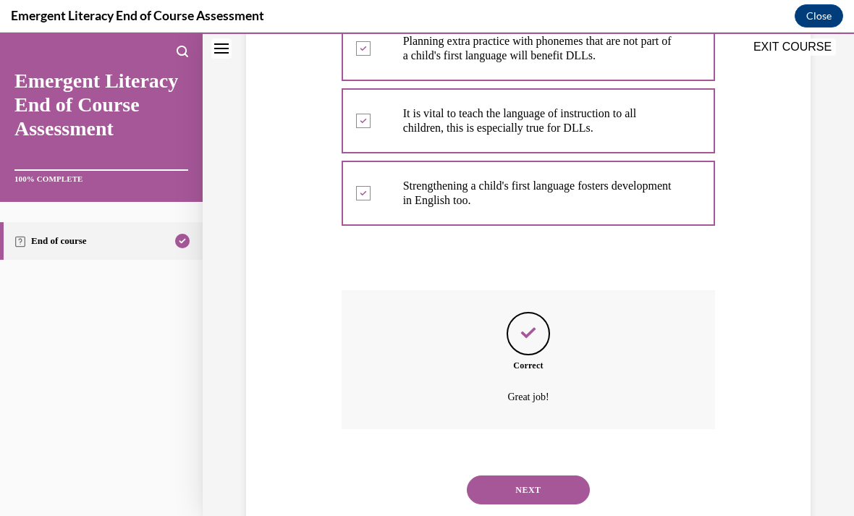
scroll to position [437, 0]
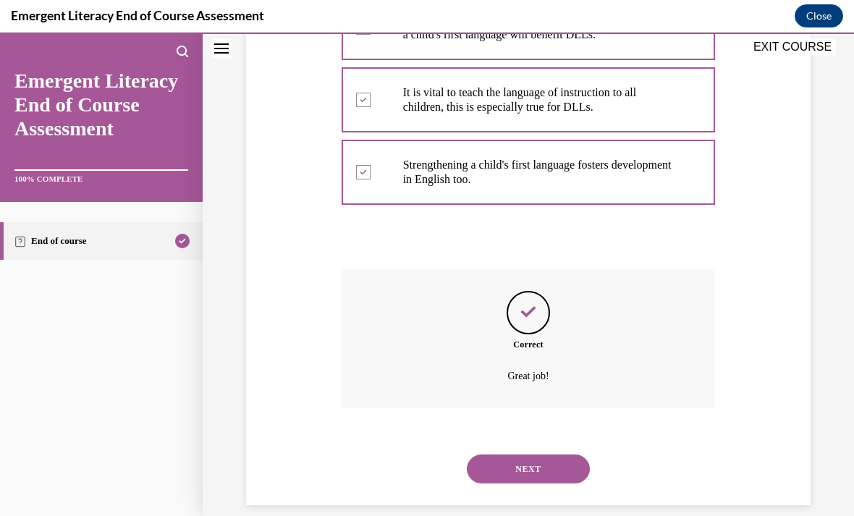
click at [542, 454] on button "NEXT" at bounding box center [528, 468] width 123 height 29
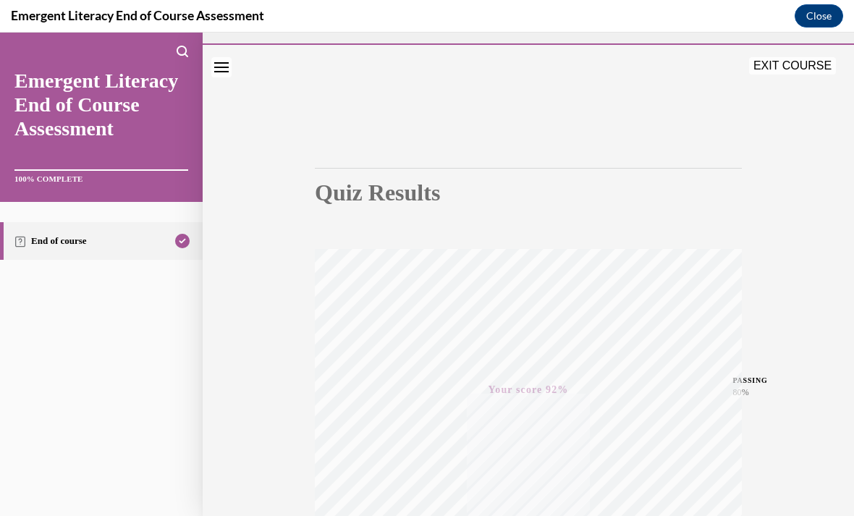
scroll to position [25, 0]
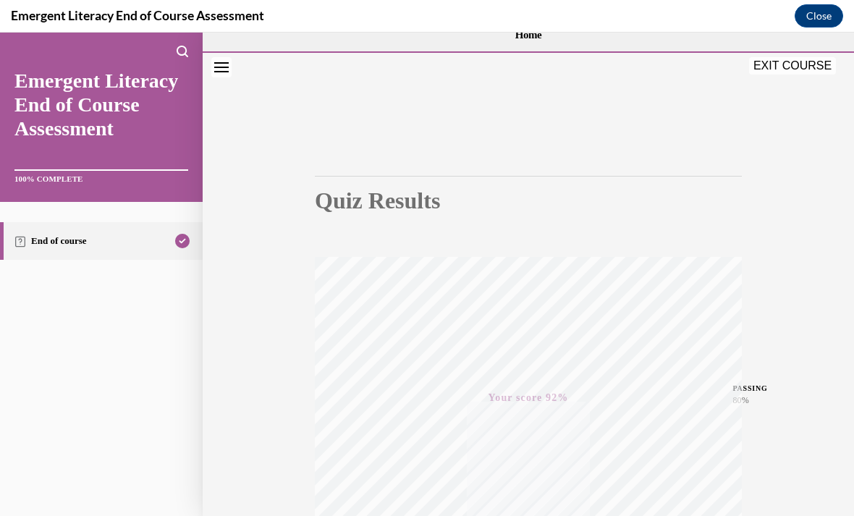
click at [794, 69] on button "EXIT COURSE" at bounding box center [792, 65] width 87 height 17
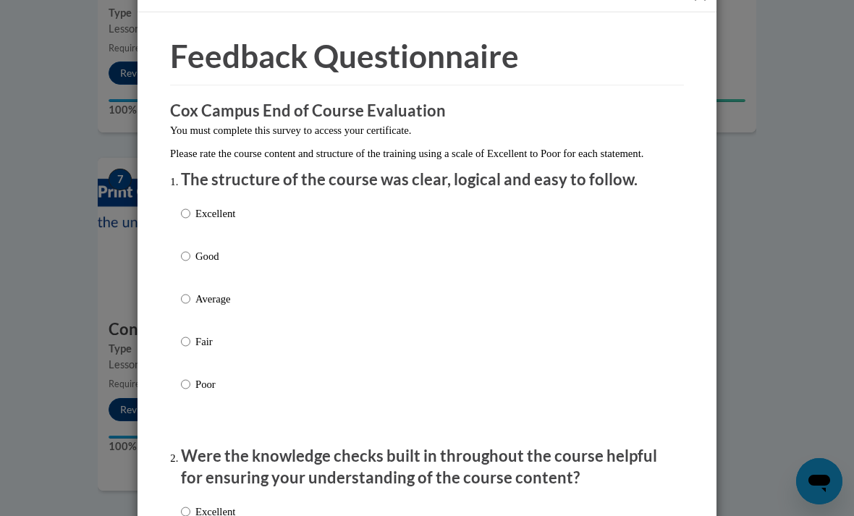
scroll to position [33, 0]
click at [344, 205] on div "Excellent Good Average Fair Poor" at bounding box center [427, 317] width 492 height 236
click at [192, 199] on div "Excellent Good Average Fair Poor" at bounding box center [208, 311] width 54 height 224
click at [184, 217] on input "Excellent" at bounding box center [185, 214] width 9 height 16
radio input "true"
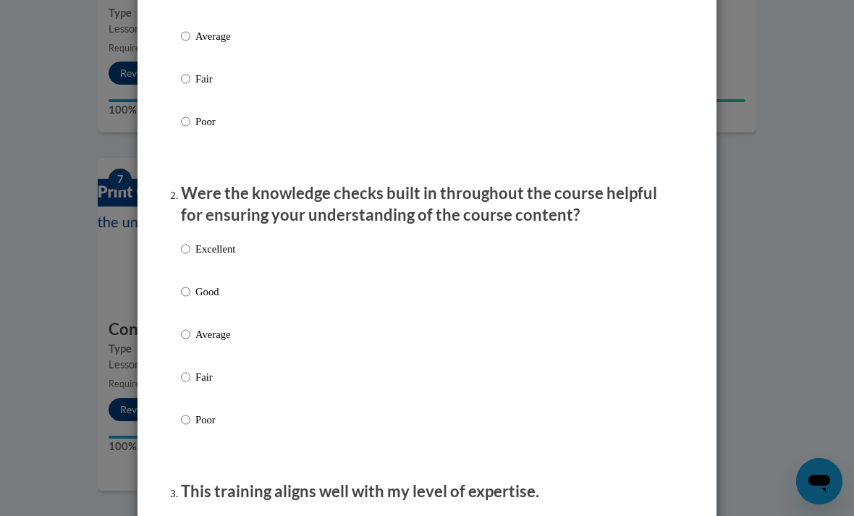
scroll to position [312, 0]
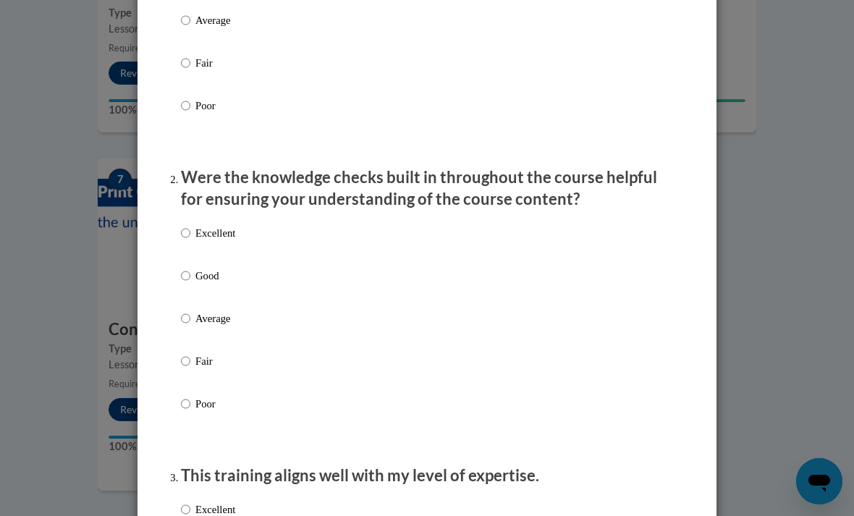
click at [187, 271] on input "Good" at bounding box center [185, 276] width 9 height 16
radio input "true"
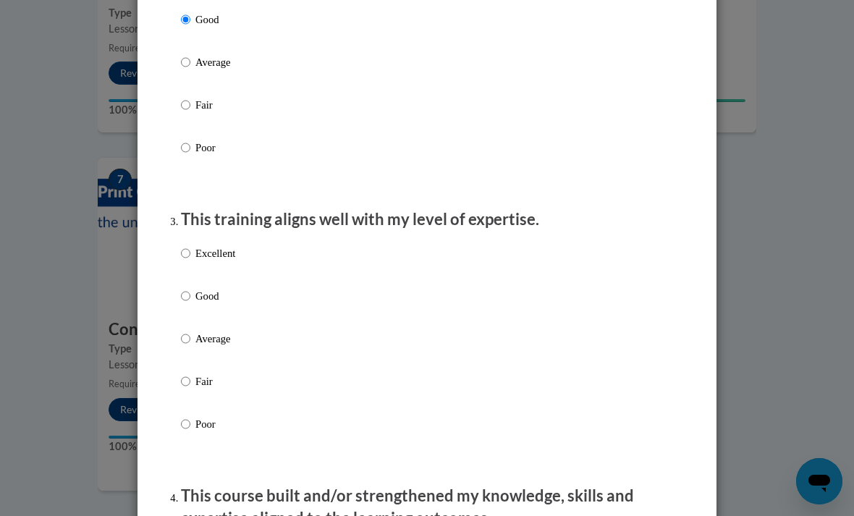
scroll to position [601, 0]
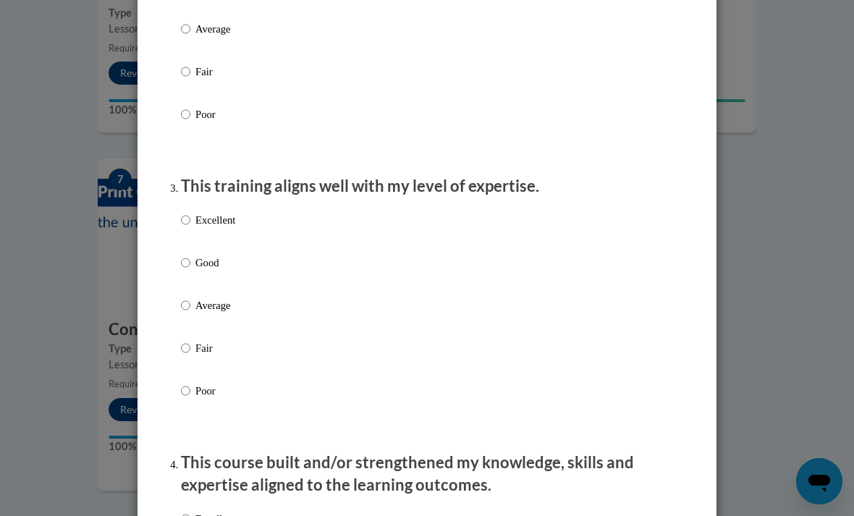
click at [187, 212] on input "Excellent" at bounding box center [185, 220] width 9 height 16
radio input "true"
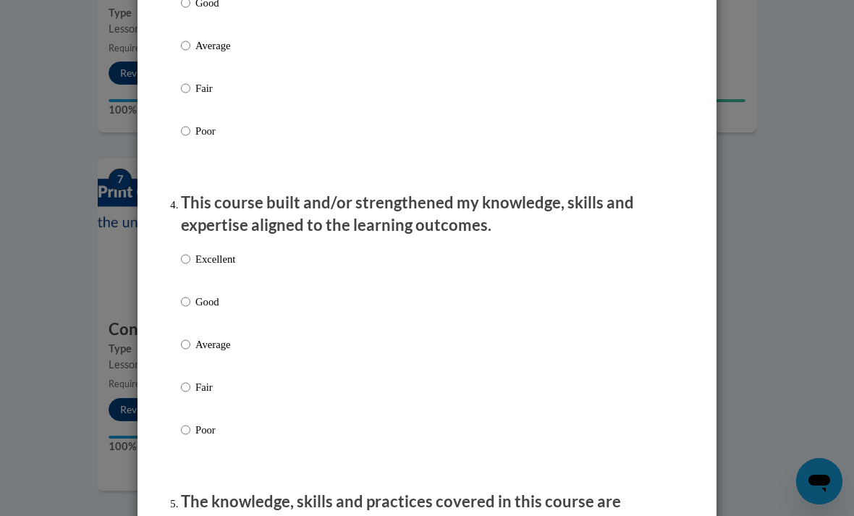
scroll to position [873, 0]
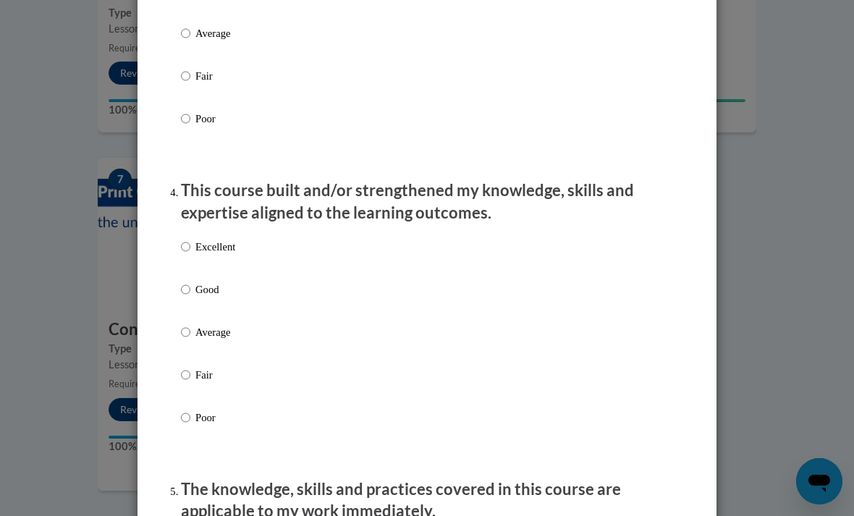
click at [190, 239] on input "Excellent" at bounding box center [185, 247] width 9 height 16
radio input "true"
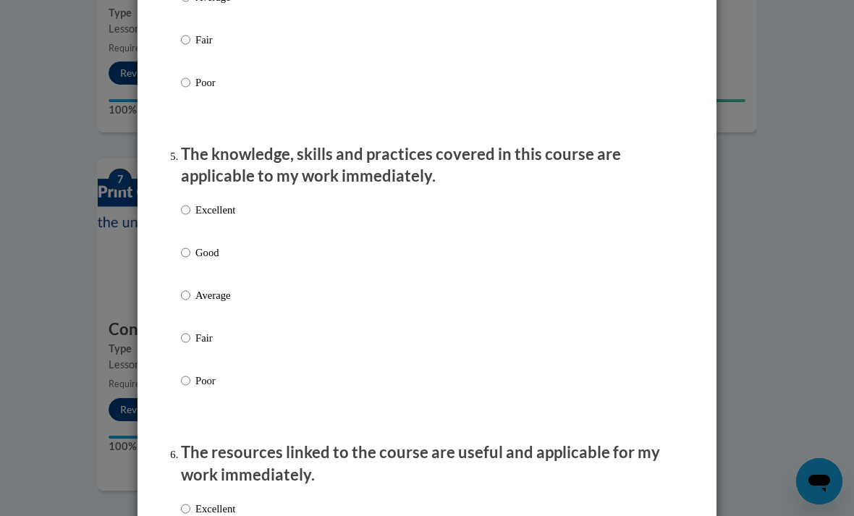
scroll to position [1212, 0]
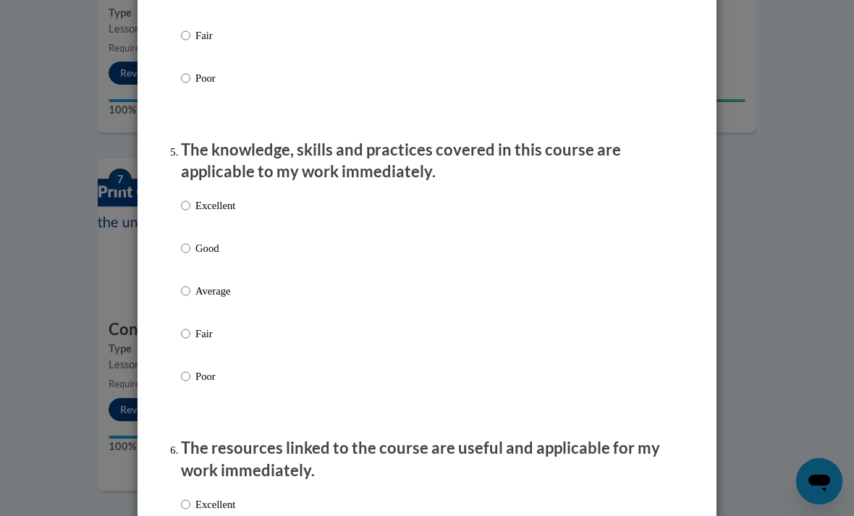
click at [187, 197] on input "Excellent" at bounding box center [185, 205] width 9 height 16
radio input "true"
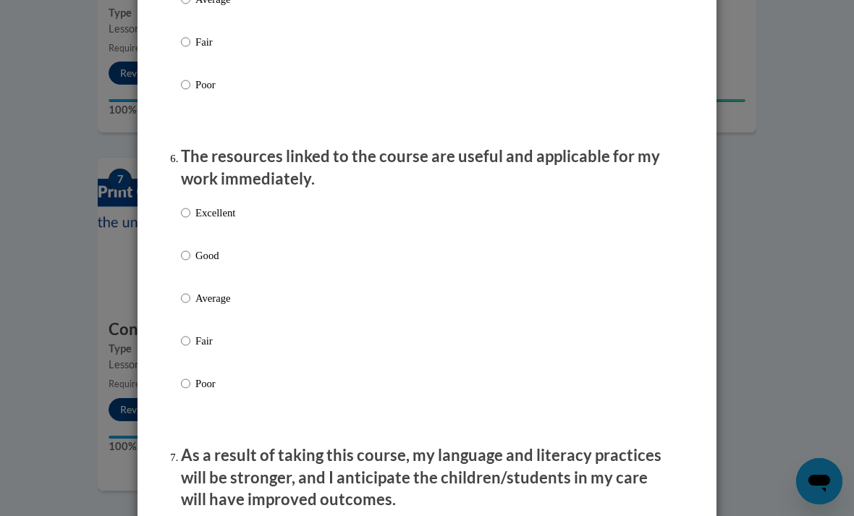
scroll to position [1510, 0]
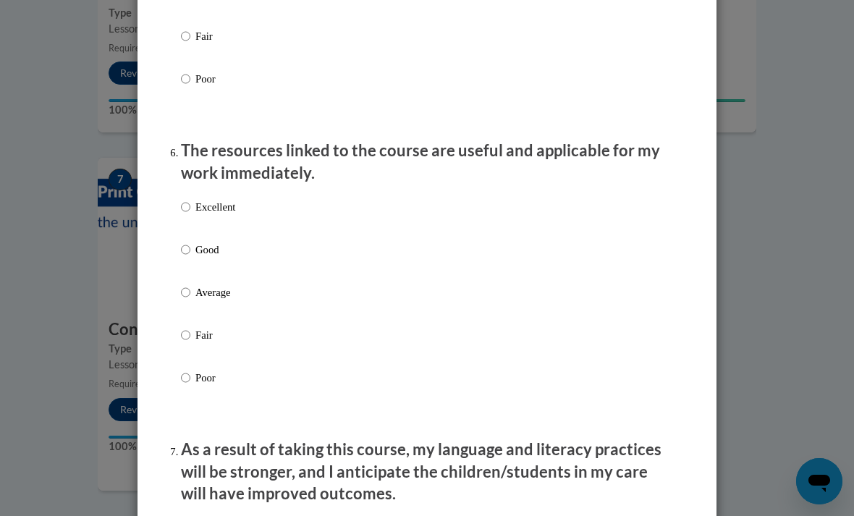
click at [187, 203] on input "Excellent" at bounding box center [185, 207] width 9 height 16
radio input "true"
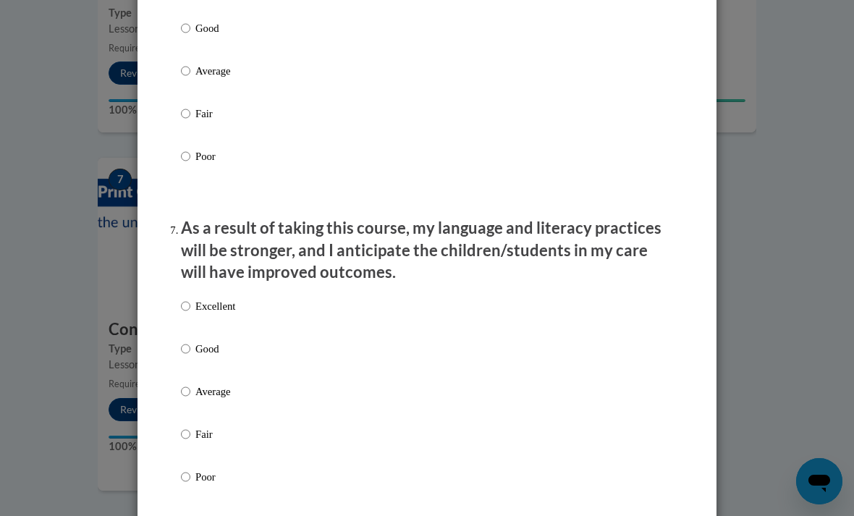
scroll to position [1732, 0]
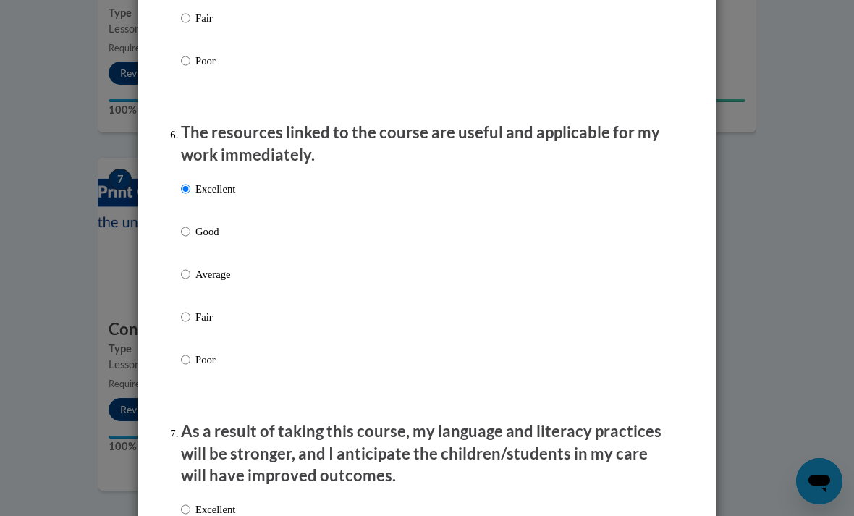
click at [188, 224] on input "Good" at bounding box center [185, 232] width 9 height 16
radio input "true"
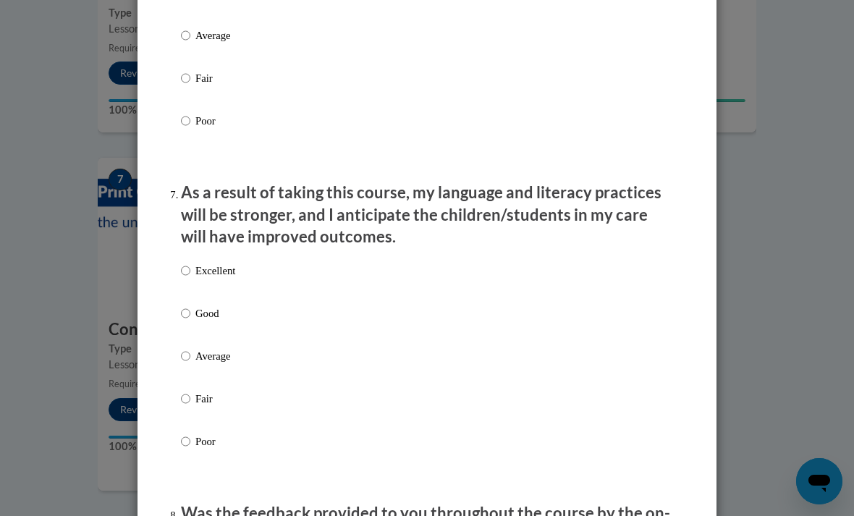
scroll to position [1770, 0]
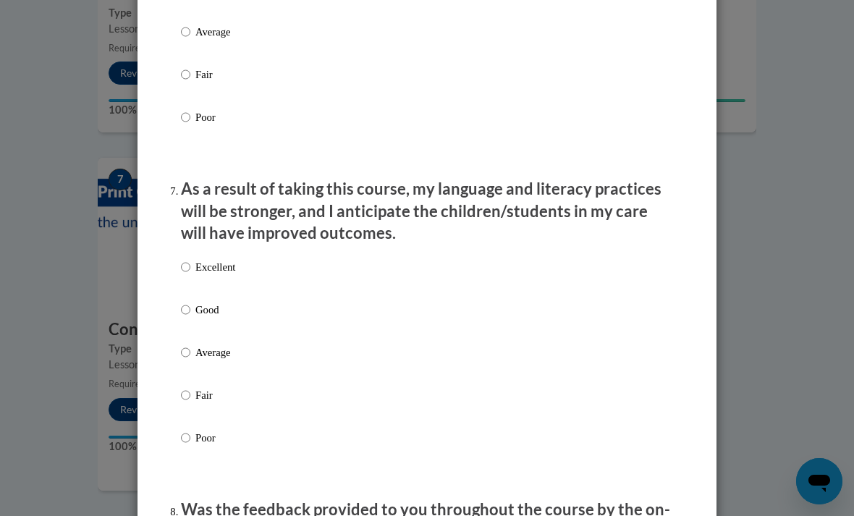
click at [189, 252] on div "Excellent Good Average Fair Poor" at bounding box center [208, 364] width 54 height 224
click at [188, 265] on input "Excellent" at bounding box center [185, 267] width 9 height 16
radio input "true"
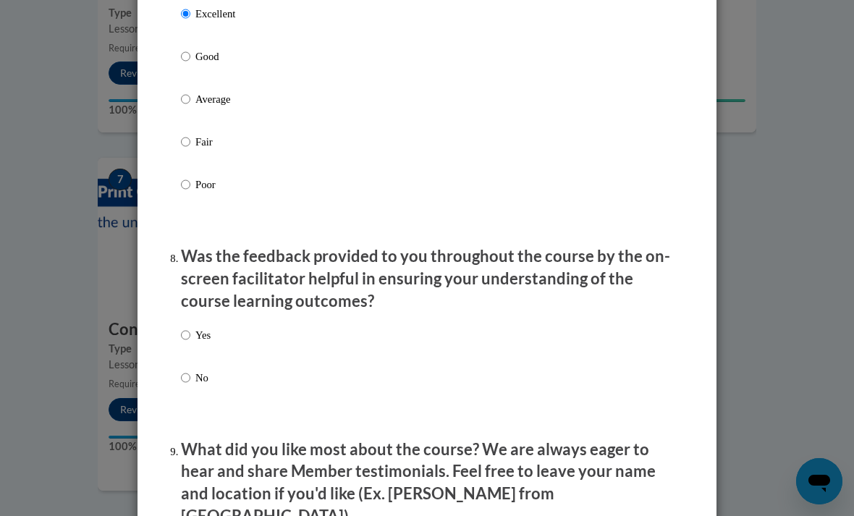
scroll to position [2037, 0]
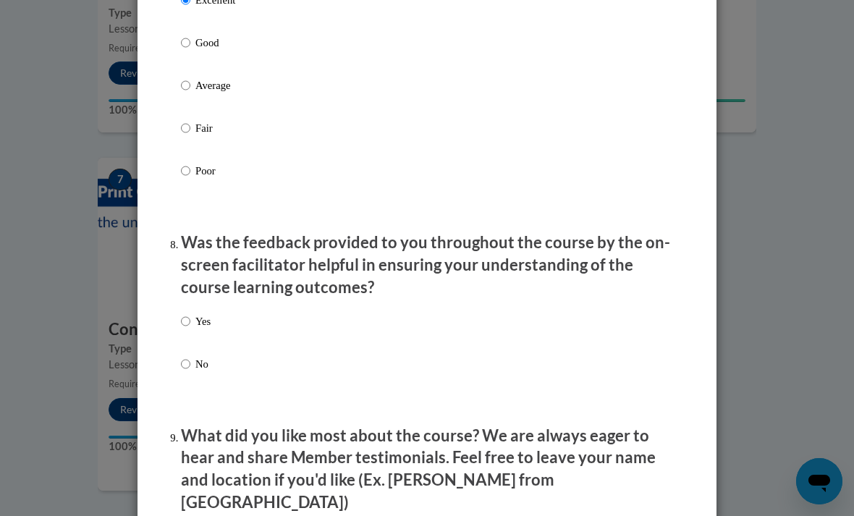
click at [184, 317] on input "Yes" at bounding box center [185, 321] width 9 height 16
radio input "true"
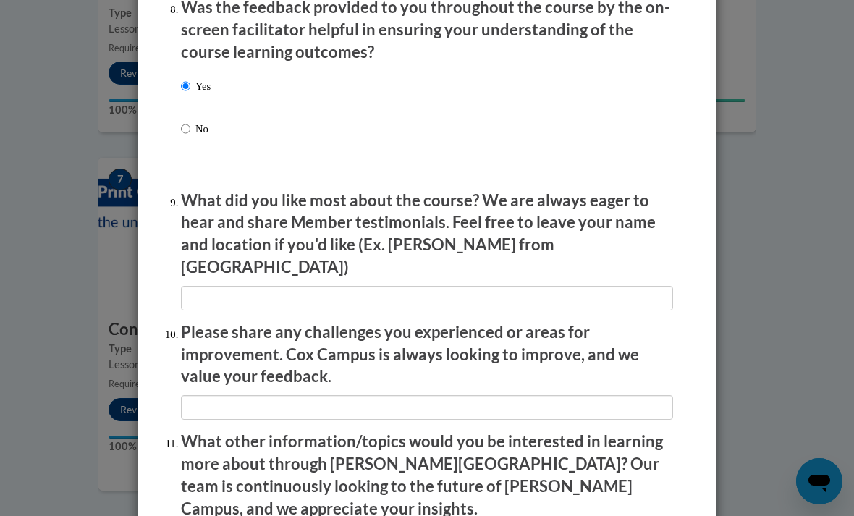
scroll to position [2306, 0]
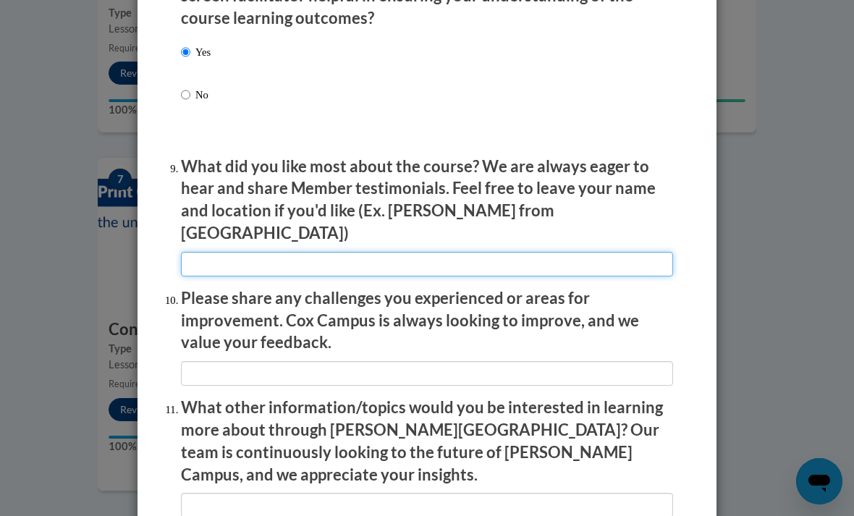
click at [413, 252] on input "textbox" at bounding box center [427, 264] width 492 height 25
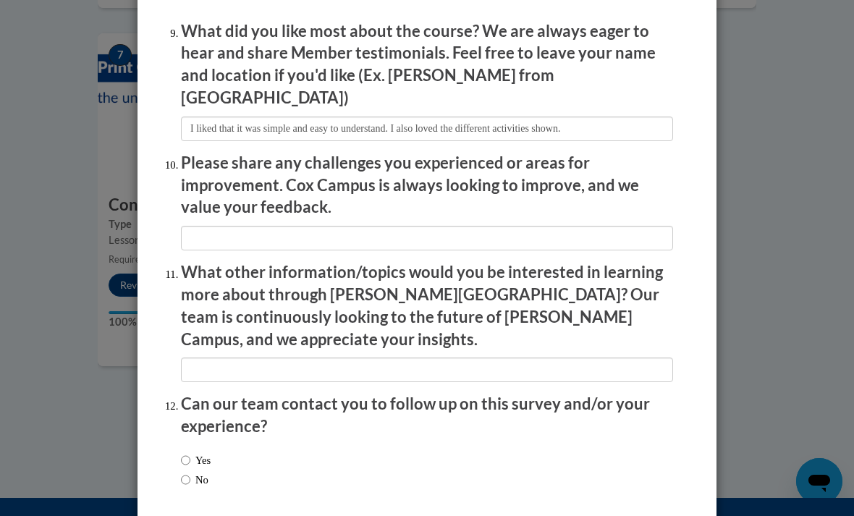
scroll to position [2444, 0]
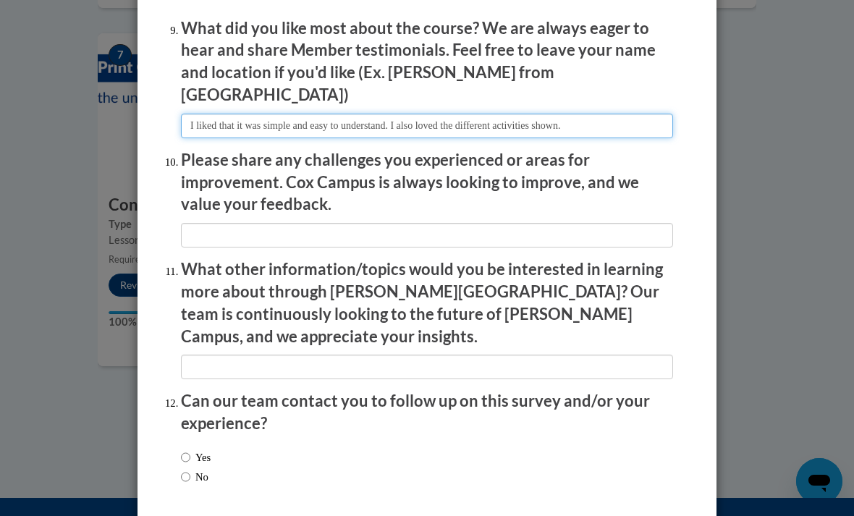
type input "I liked that it was simple and easy to understand. I also loved the different a…"
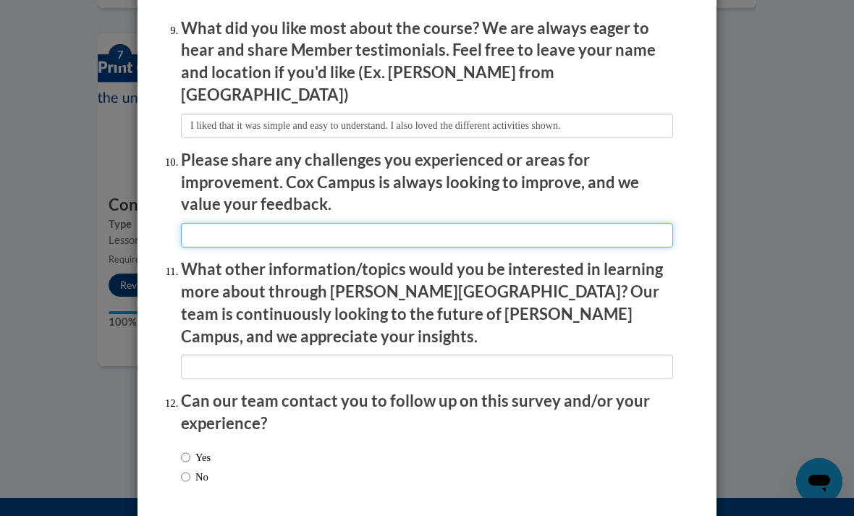
click at [589, 223] on input "textbox" at bounding box center [427, 235] width 492 height 25
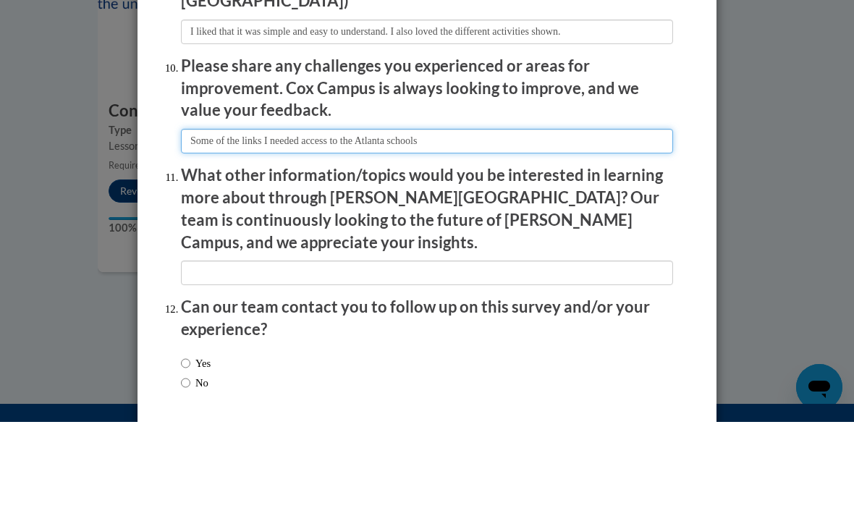
click at [264, 223] on input "textbox" at bounding box center [427, 235] width 492 height 25
click at [255, 223] on input "textbox" at bounding box center [427, 235] width 492 height 25
click at [456, 223] on input "textbox" at bounding box center [427, 235] width 492 height 25
click at [265, 223] on input "textbox" at bounding box center [427, 235] width 492 height 25
click at [273, 223] on input "textbox" at bounding box center [427, 235] width 492 height 25
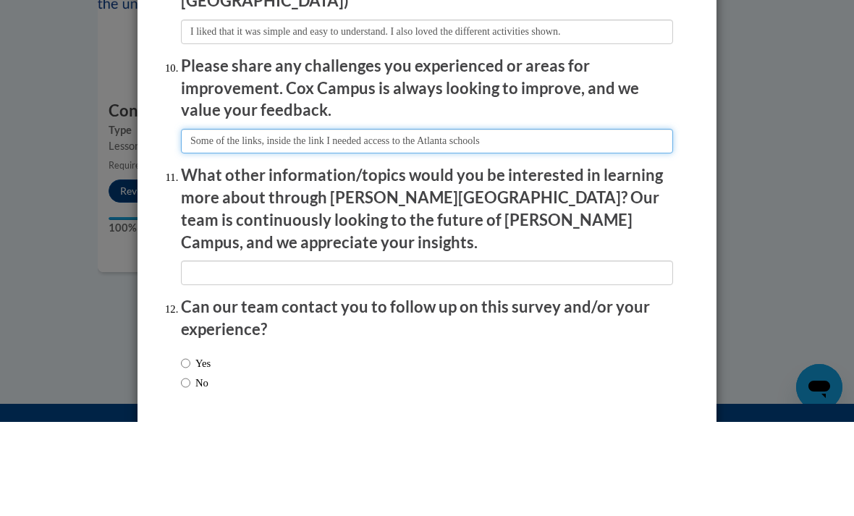
click at [263, 223] on input "textbox" at bounding box center [427, 235] width 492 height 25
click at [320, 223] on input "textbox" at bounding box center [427, 235] width 492 height 25
click at [526, 223] on input "textbox" at bounding box center [427, 235] width 492 height 25
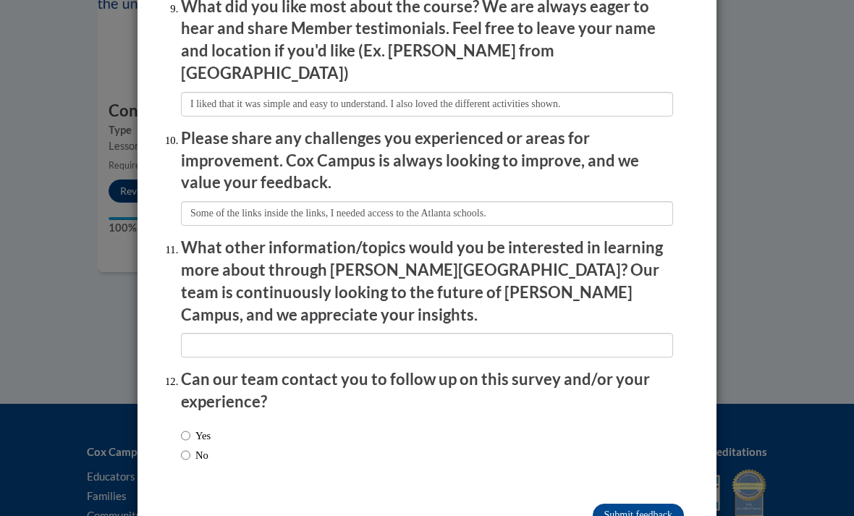
scroll to position [2465, 0]
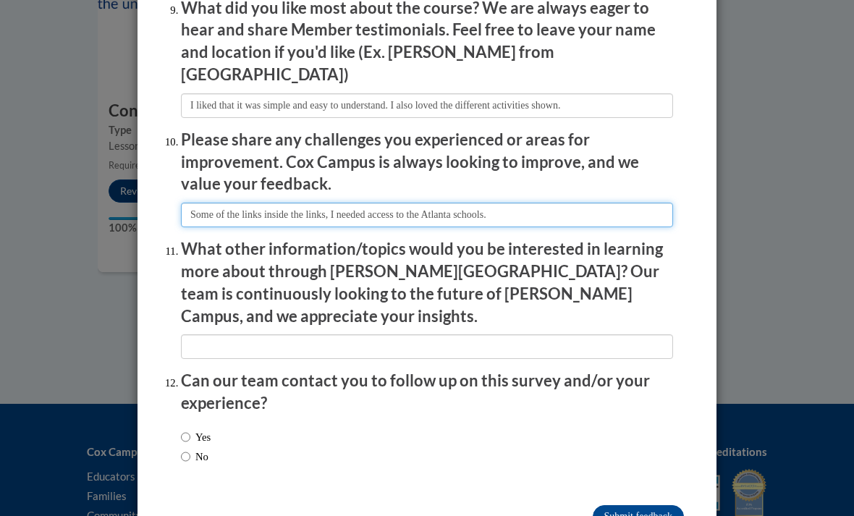
type input "Some of the links inside the links, I needed access to the Atlanta schools."
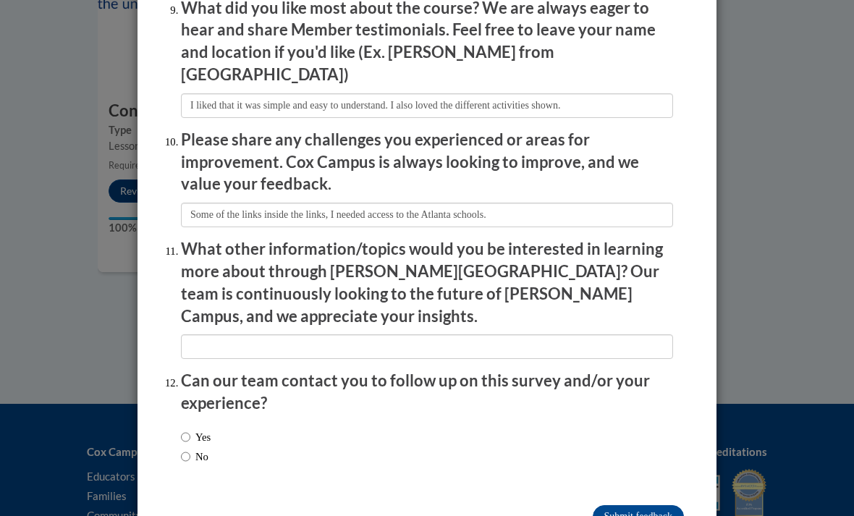
click at [190, 429] on input "Yes" at bounding box center [185, 437] width 9 height 16
radio input "true"
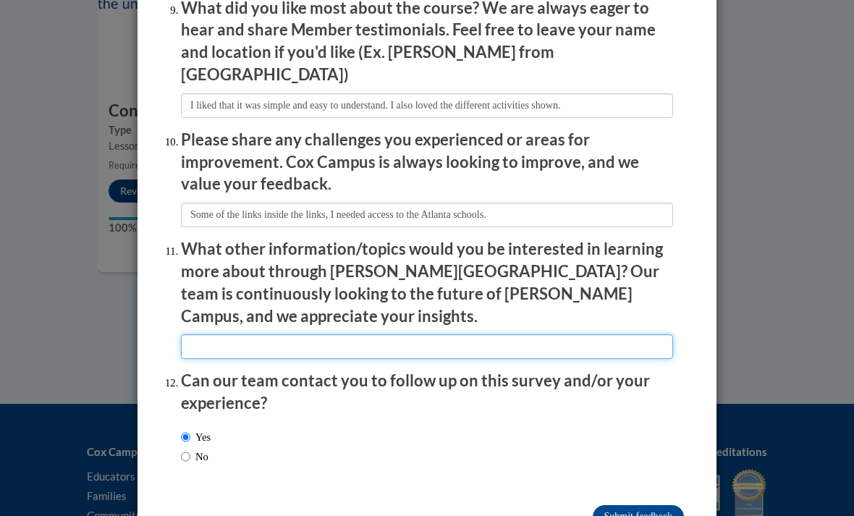
click at [614, 334] on input "textbox" at bounding box center [427, 346] width 492 height 25
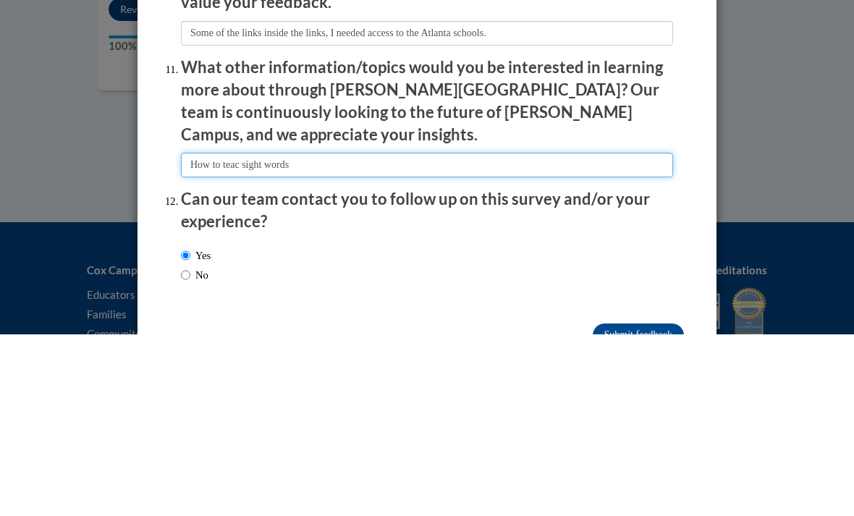
click at [252, 334] on input "textbox" at bounding box center [427, 346] width 492 height 25
click at [243, 334] on input "textbox" at bounding box center [427, 346] width 492 height 25
click at [360, 334] on input "textbox" at bounding box center [427, 346] width 492 height 25
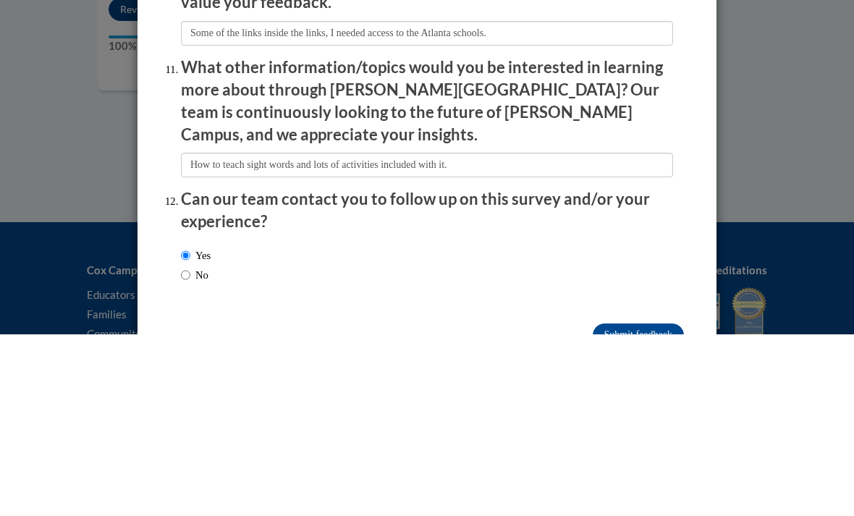
scroll to position [1256, 0]
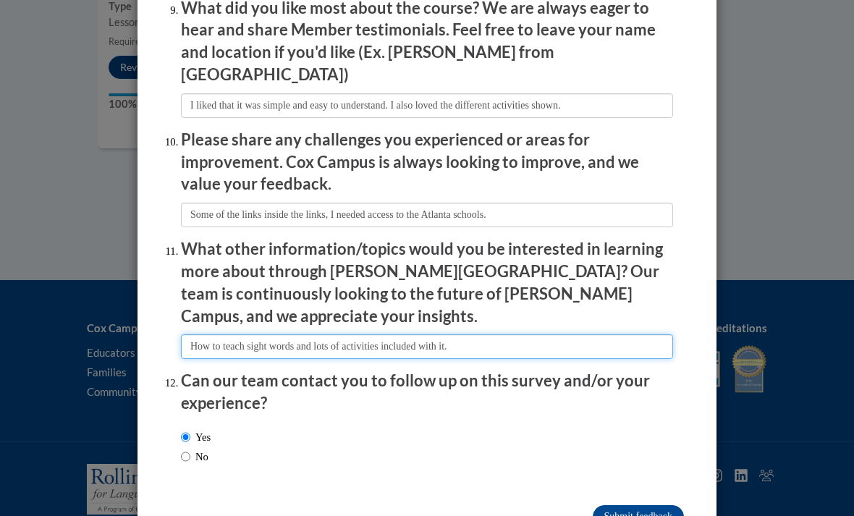
type input "How to teach sight words and lots of activities included with it."
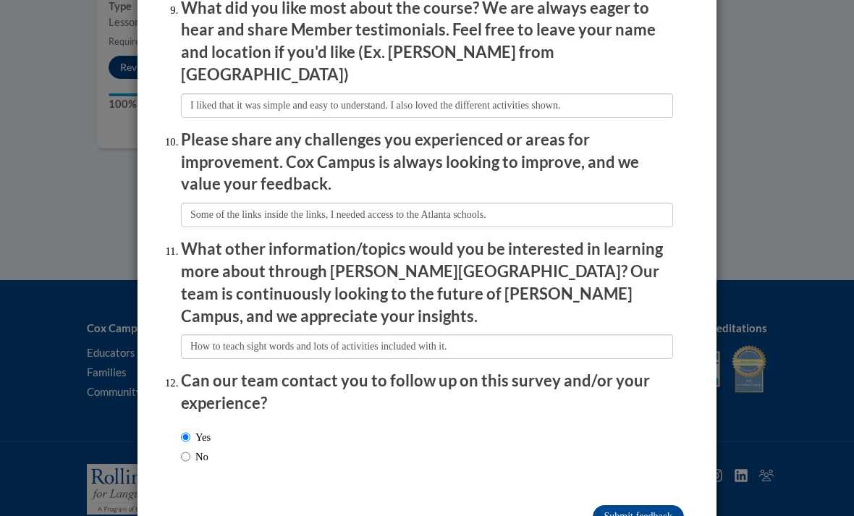
click at [642, 505] on input "Submit feedback" at bounding box center [637, 516] width 91 height 23
click at [646, 505] on input "Submitting" at bounding box center [637, 516] width 91 height 23
click at [649, 505] on input "Submitting" at bounding box center [637, 516] width 91 height 23
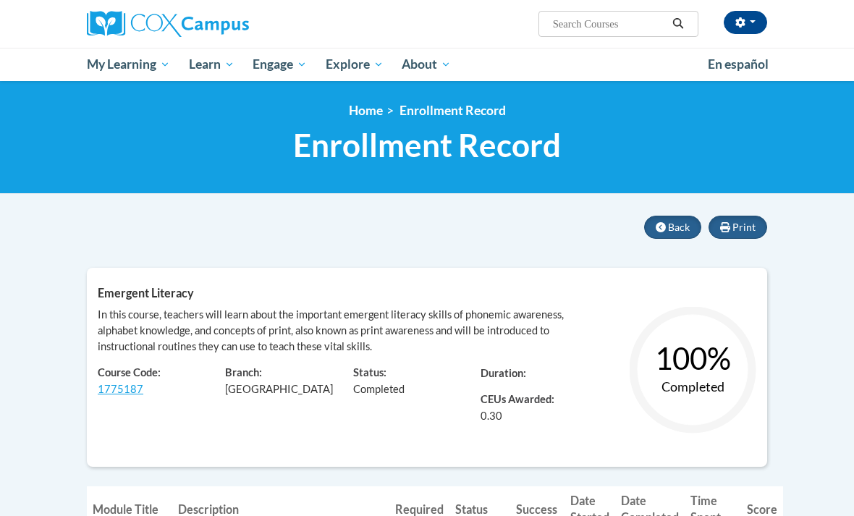
click at [671, 234] on button "Back" at bounding box center [672, 227] width 57 height 23
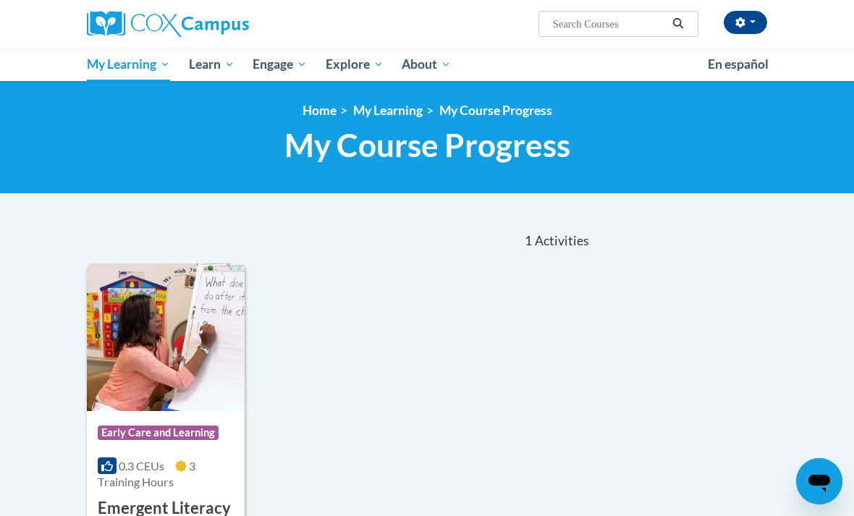
click at [0, 0] on span "PK-5 Structured Literacy Program" at bounding box center [0, 0] width 0 height 0
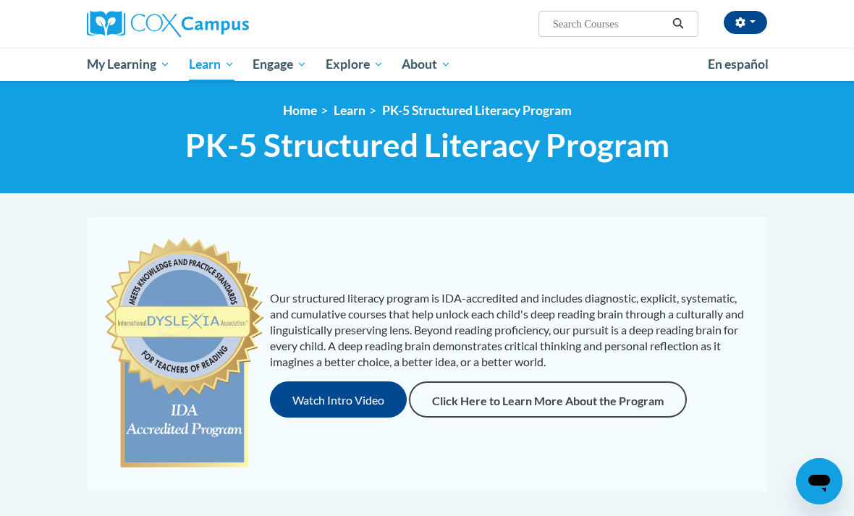
click at [0, 0] on span "My Course Progress" at bounding box center [0, 0] width 0 height 0
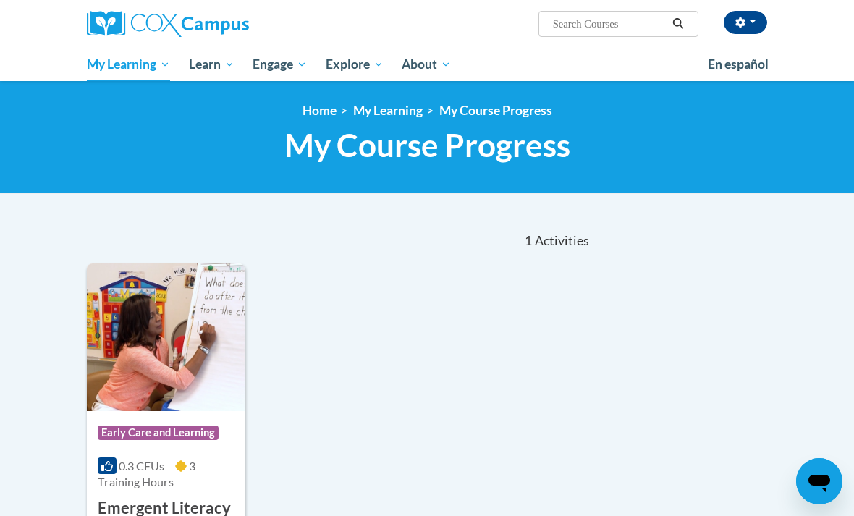
click at [194, 30] on img at bounding box center [168, 24] width 162 height 26
click at [145, 23] on img at bounding box center [168, 24] width 162 height 26
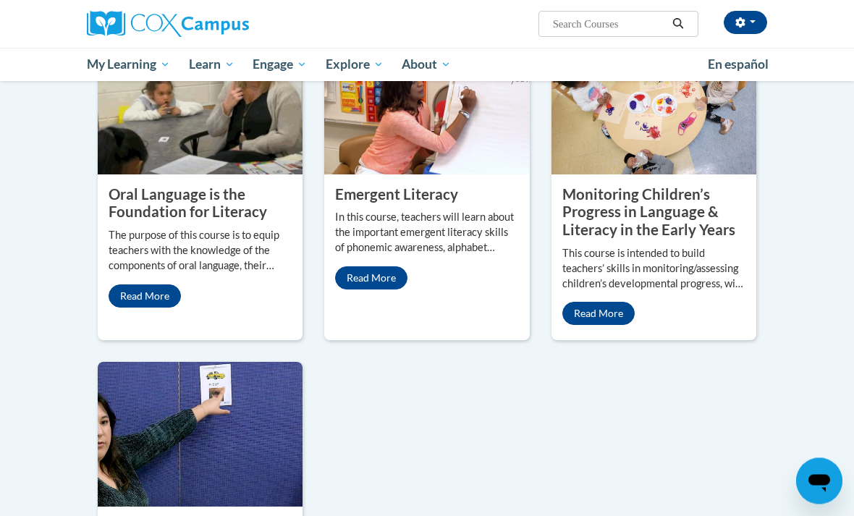
scroll to position [1352, 0]
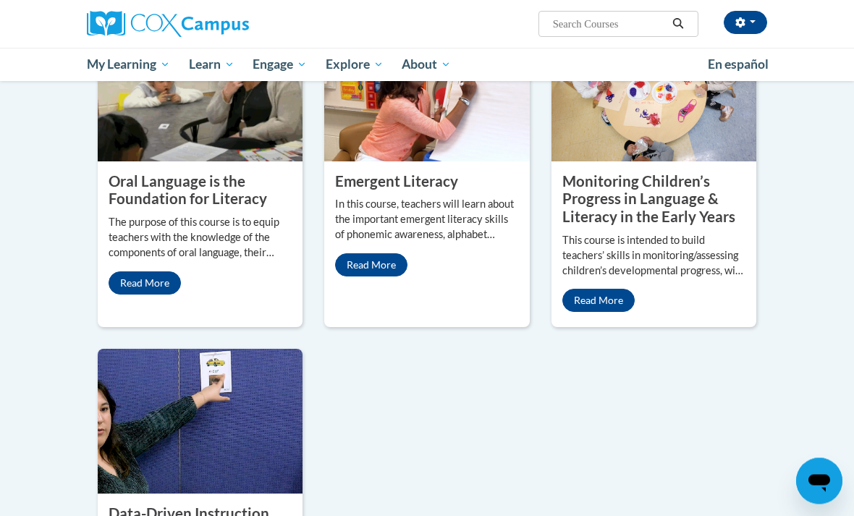
click at [149, 295] on link "Read More" at bounding box center [145, 283] width 72 height 23
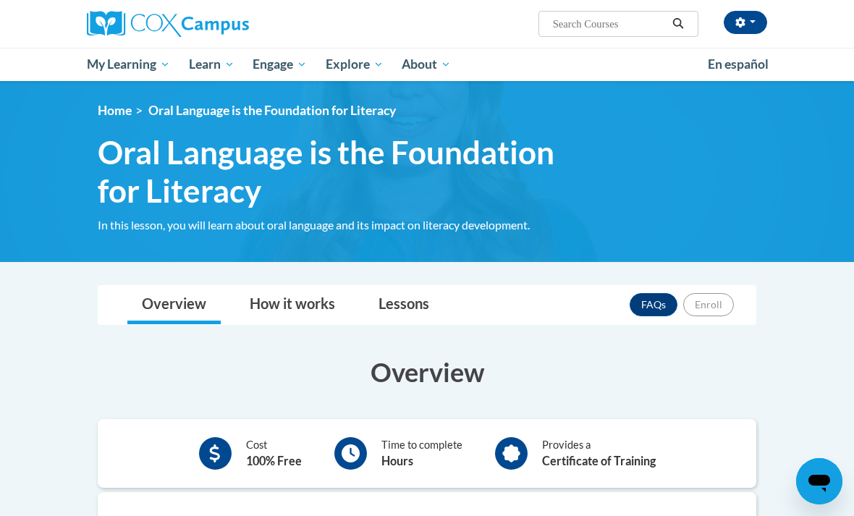
click at [150, 35] on img at bounding box center [168, 24] width 162 height 26
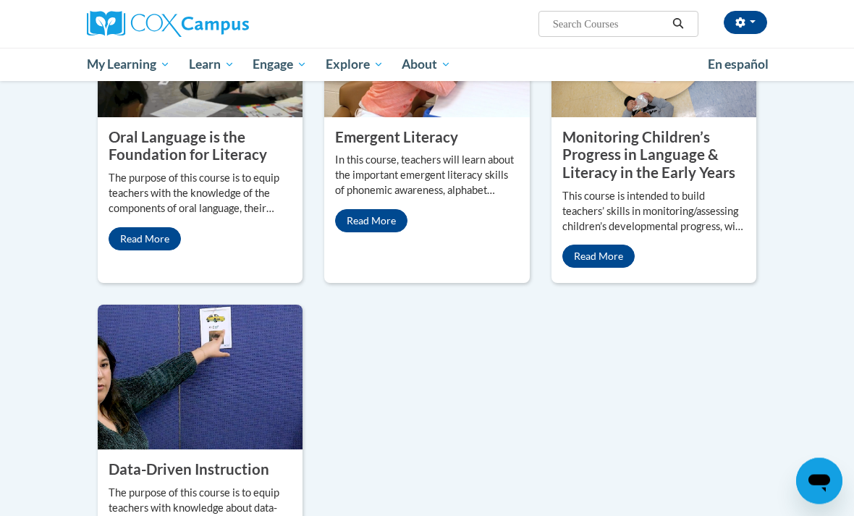
click at [610, 268] on link "Read More" at bounding box center [598, 256] width 72 height 23
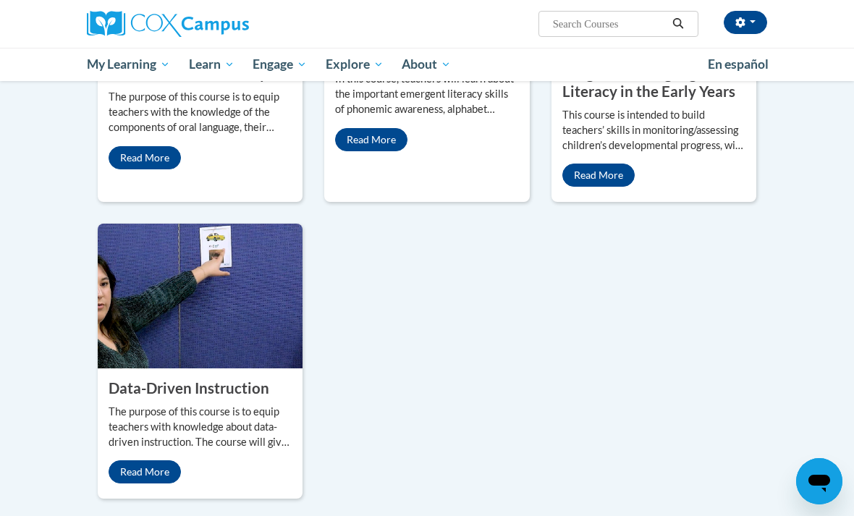
scroll to position [1535, 0]
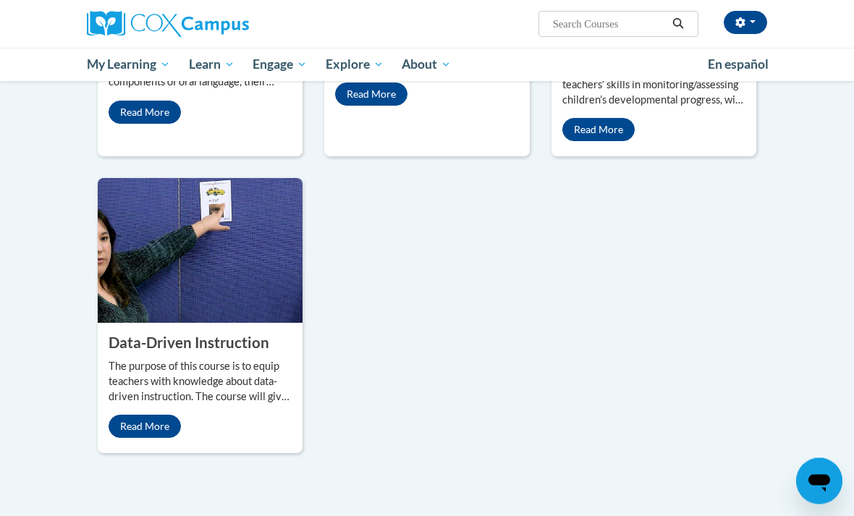
click at [154, 438] on link "Read More" at bounding box center [145, 426] width 72 height 23
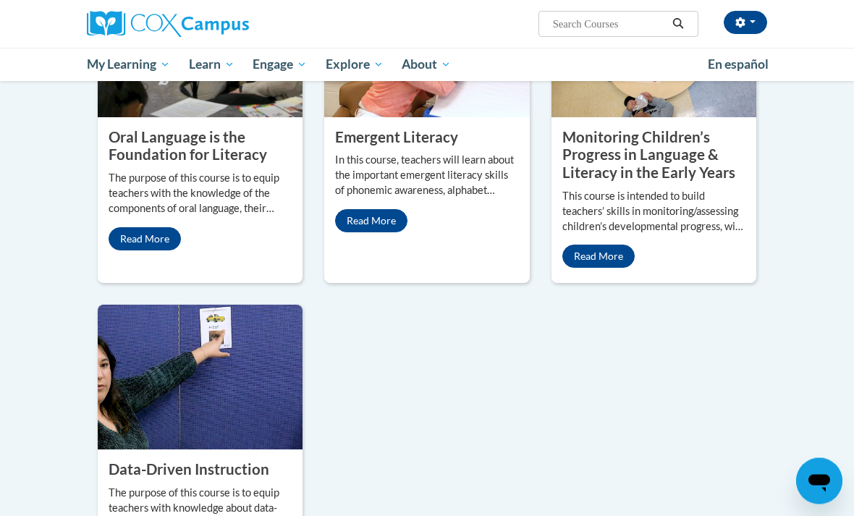
scroll to position [1407, 0]
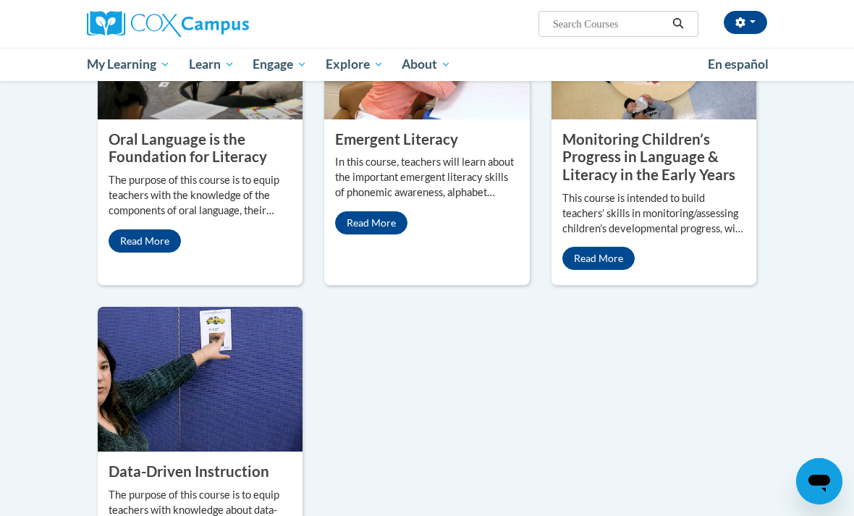
click at [617, 270] on link "Read More" at bounding box center [598, 258] width 72 height 23
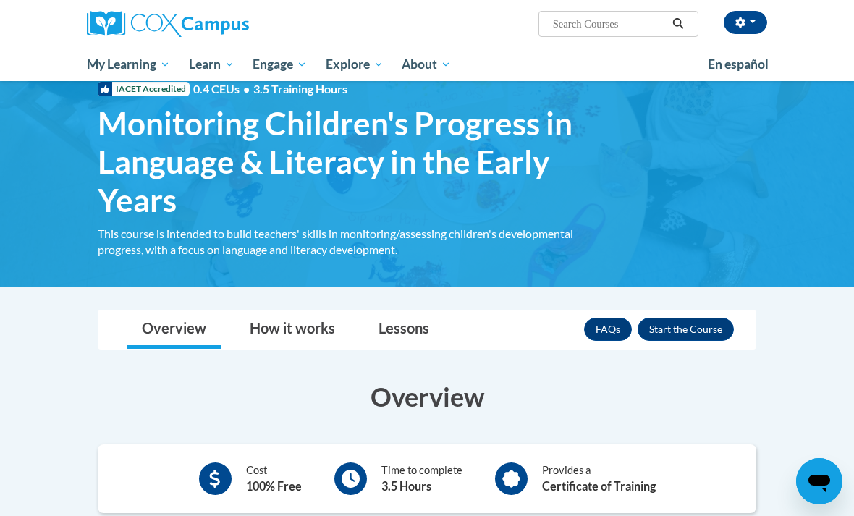
scroll to position [43, 0]
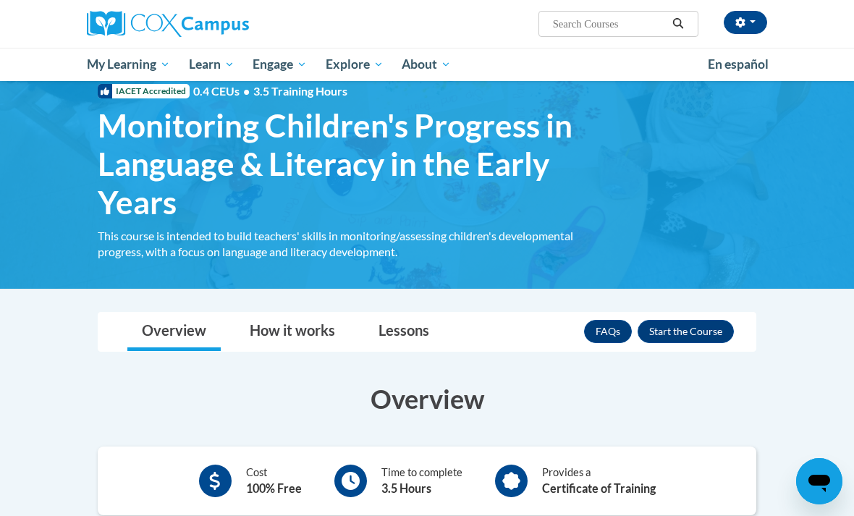
click at [687, 323] on button "Enroll" at bounding box center [685, 331] width 96 height 23
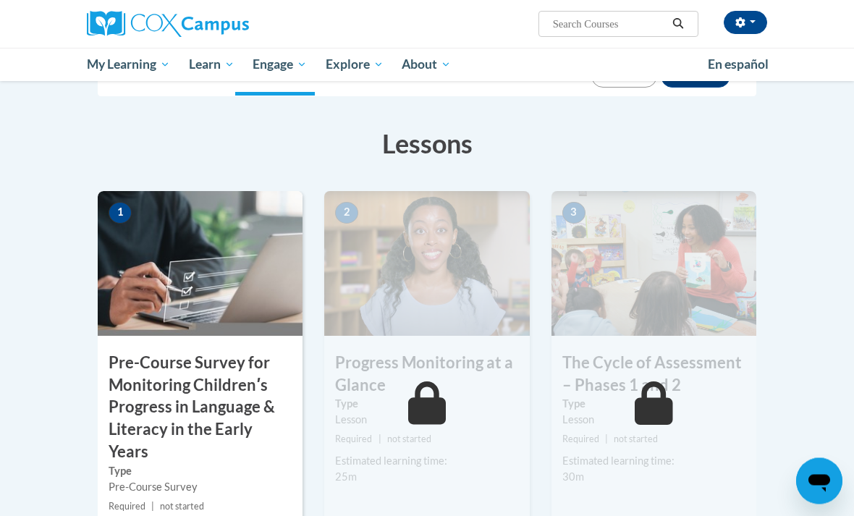
scroll to position [306, 0]
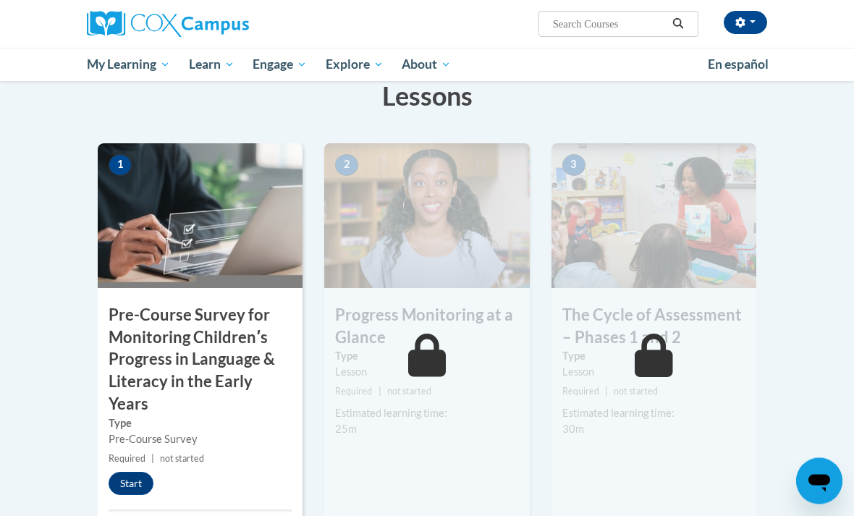
click at [118, 472] on button "Start" at bounding box center [131, 483] width 45 height 23
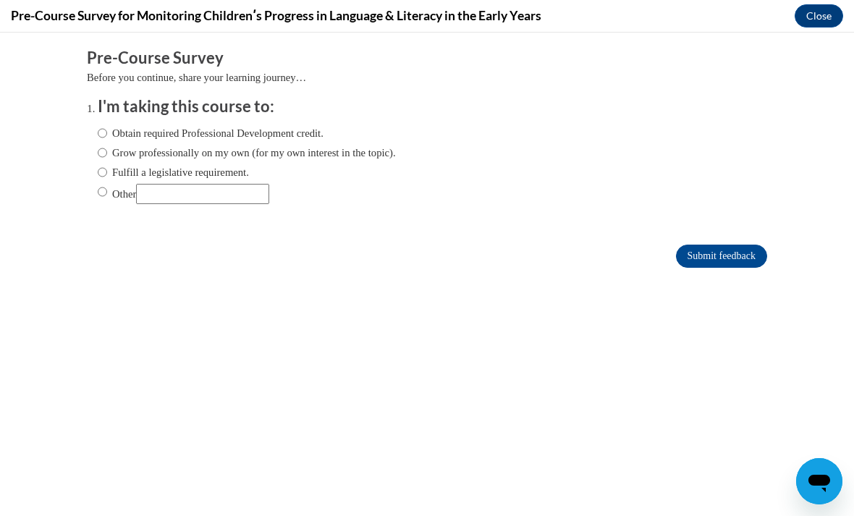
scroll to position [0, 0]
click at [102, 169] on input "Fulfill a legislative requirement." at bounding box center [102, 172] width 9 height 16
radio input "true"
click at [720, 263] on input "Submit feedback" at bounding box center [721, 256] width 91 height 23
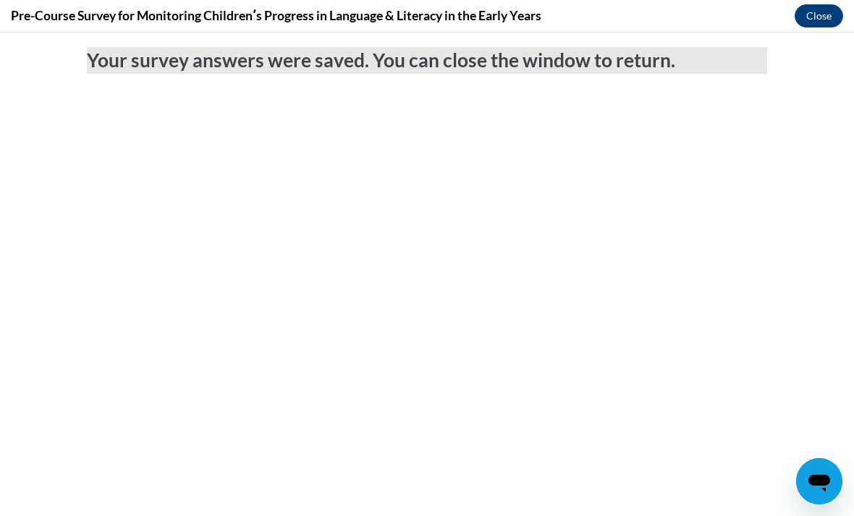
click at [821, 23] on button "Close" at bounding box center [818, 15] width 48 height 23
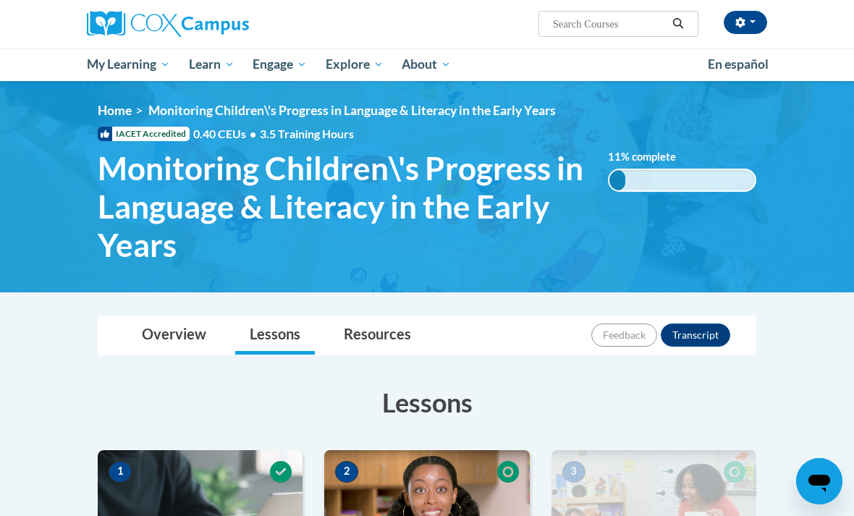
click at [146, 29] on img at bounding box center [168, 24] width 162 height 26
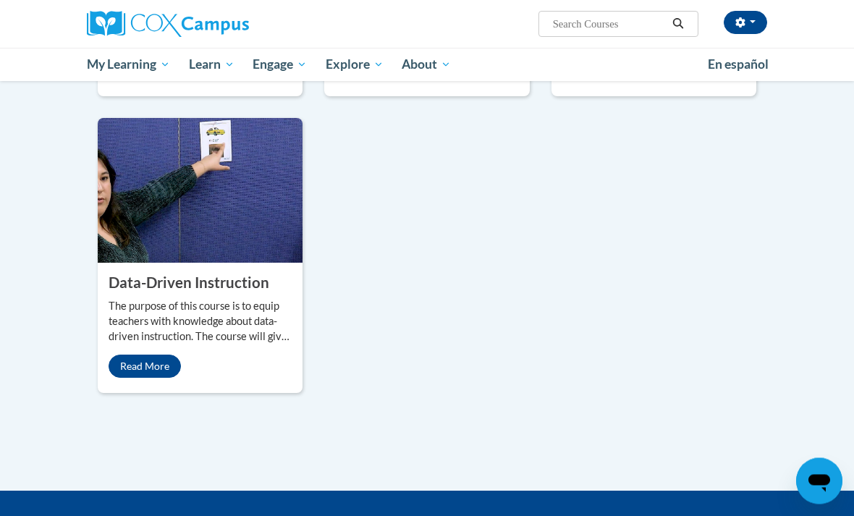
scroll to position [1597, 0]
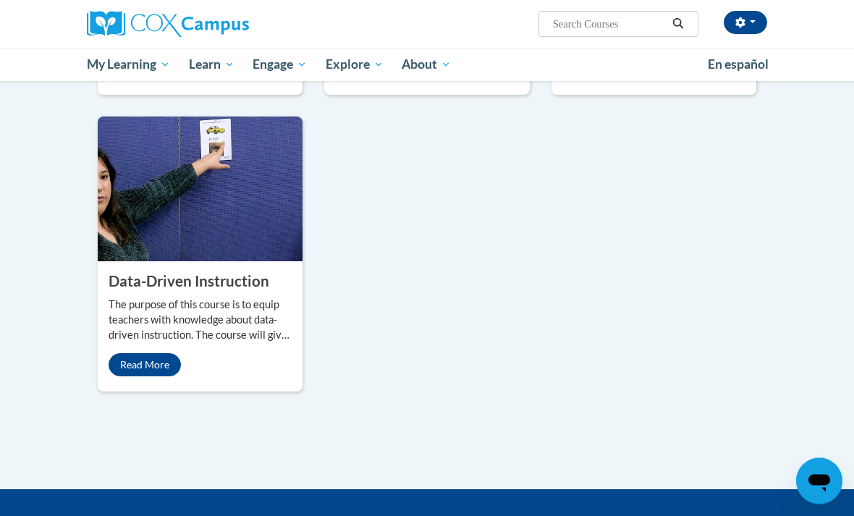
click at [147, 377] on link "Read More" at bounding box center [145, 365] width 72 height 23
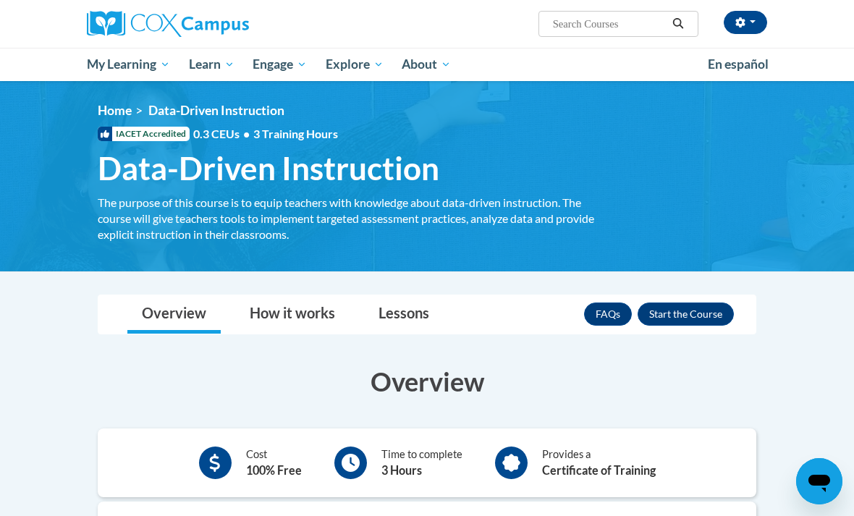
click at [700, 313] on button "Enroll" at bounding box center [685, 313] width 96 height 23
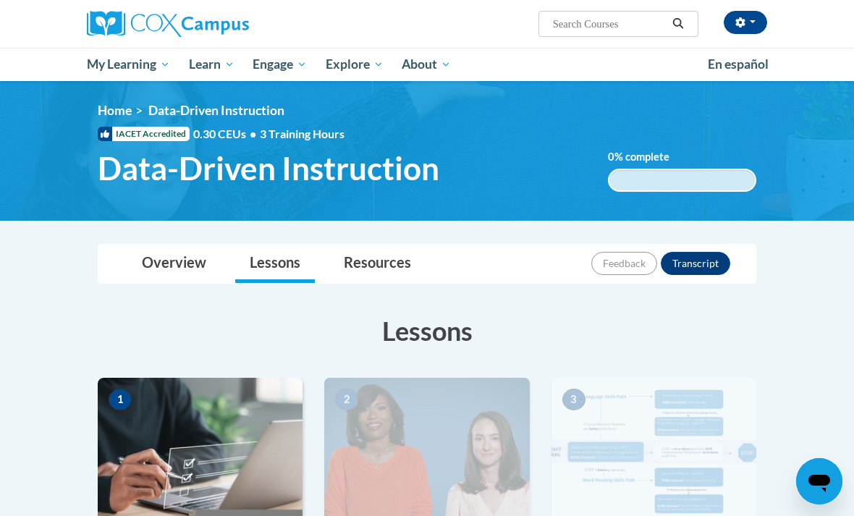
click at [164, 28] on img at bounding box center [168, 24] width 162 height 26
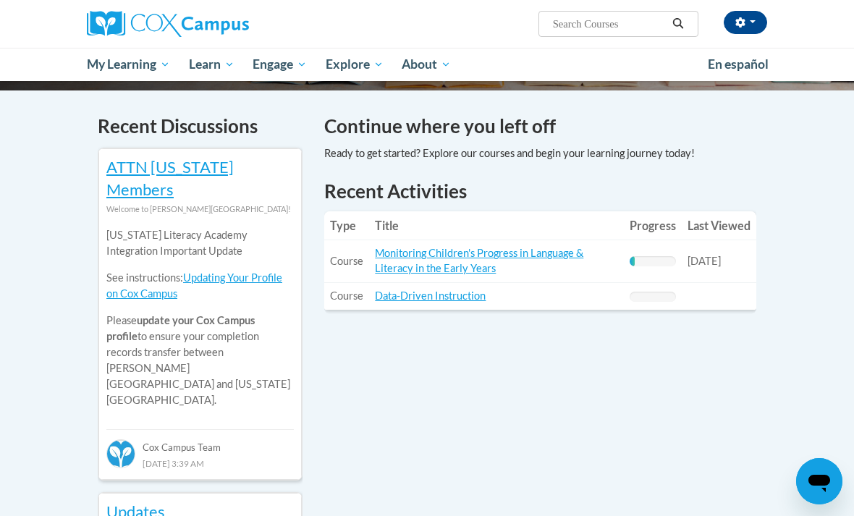
scroll to position [364, 0]
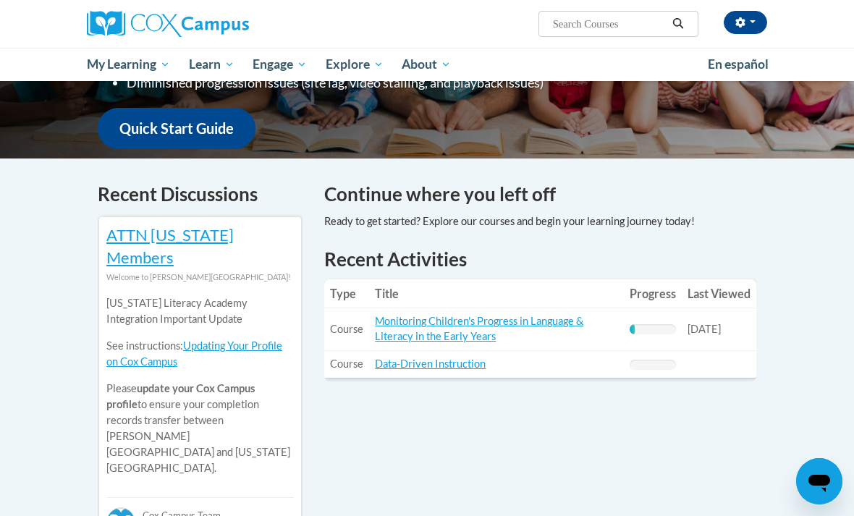
click at [143, 28] on img at bounding box center [168, 24] width 162 height 26
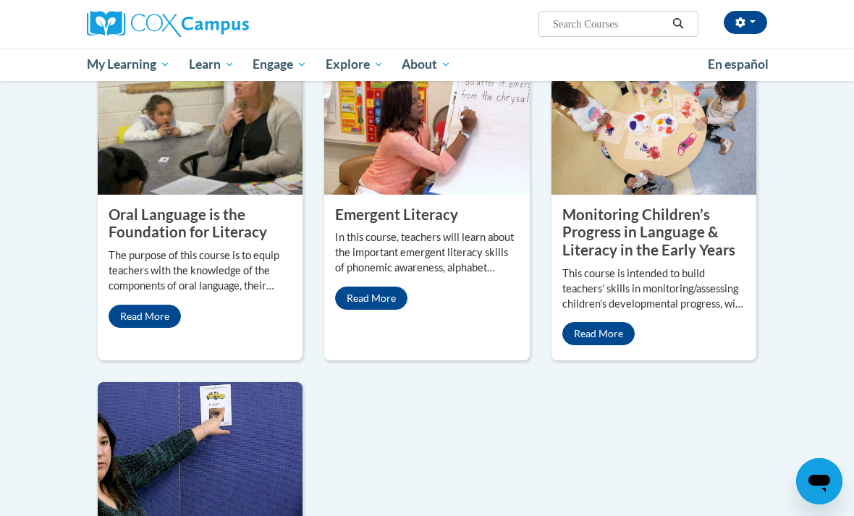
scroll to position [1319, 0]
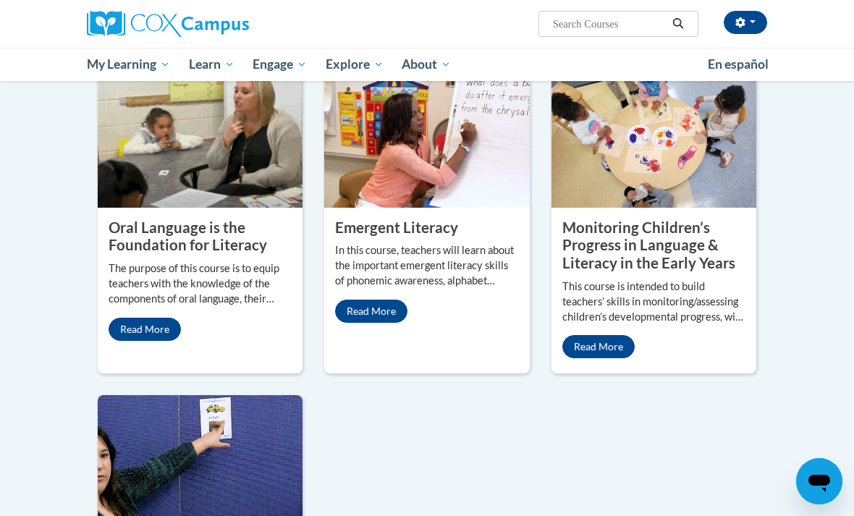
click at [156, 341] on link "Read More" at bounding box center [145, 329] width 72 height 23
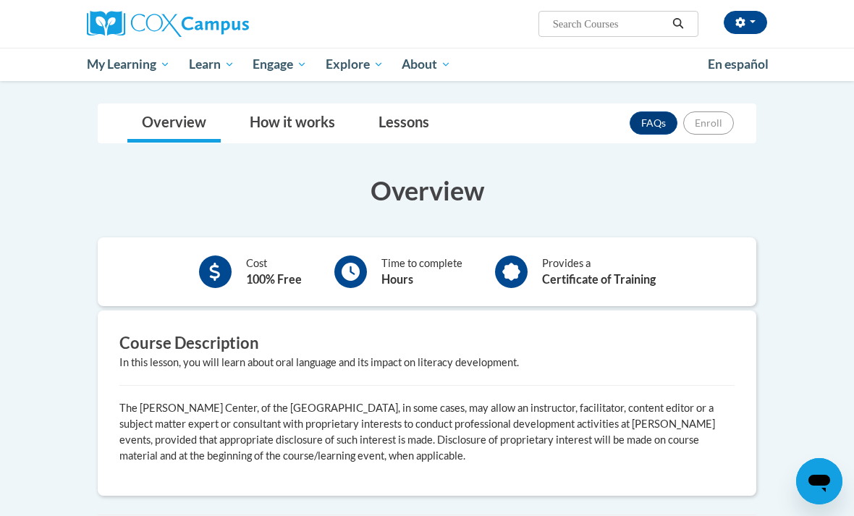
scroll to position [181, 0]
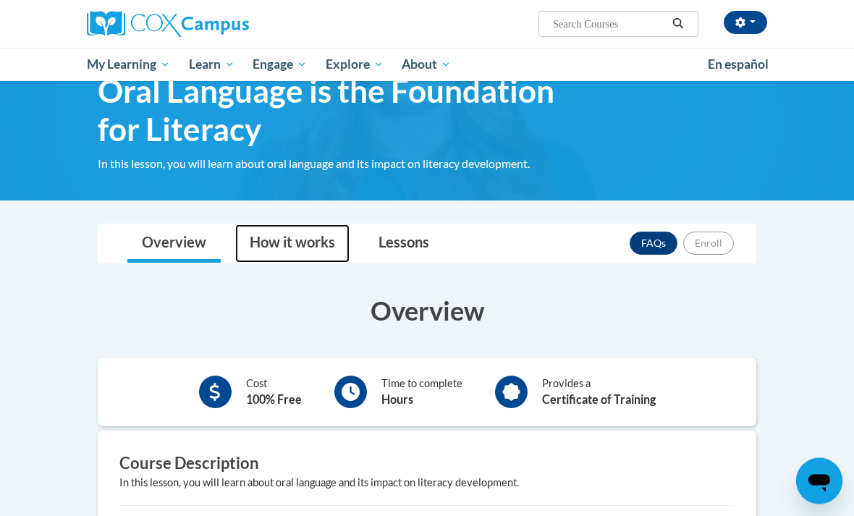
click at [312, 244] on link "How it works" at bounding box center [292, 244] width 114 height 38
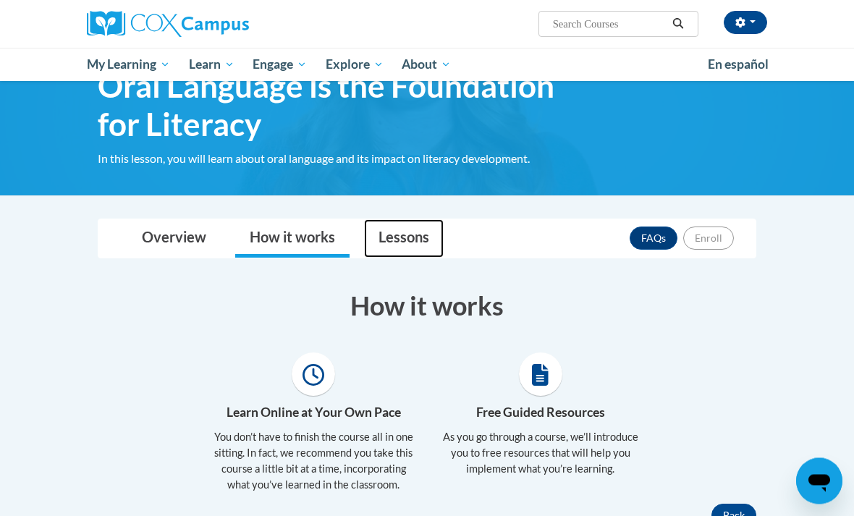
click at [397, 241] on link "Lessons" at bounding box center [404, 239] width 80 height 38
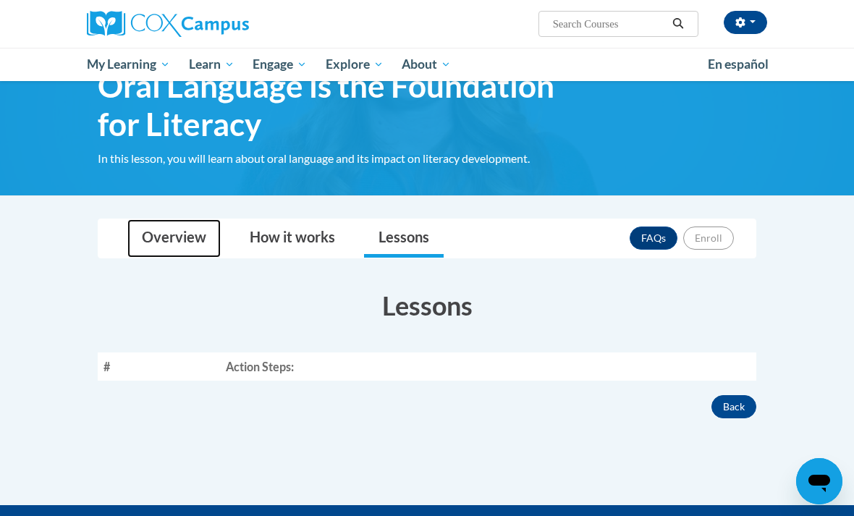
click at [171, 242] on link "Overview" at bounding box center [173, 238] width 93 height 38
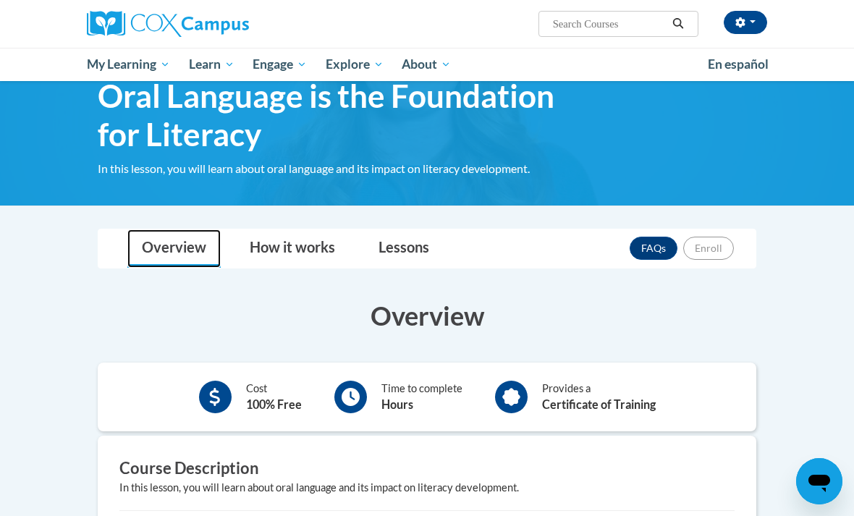
scroll to position [0, 0]
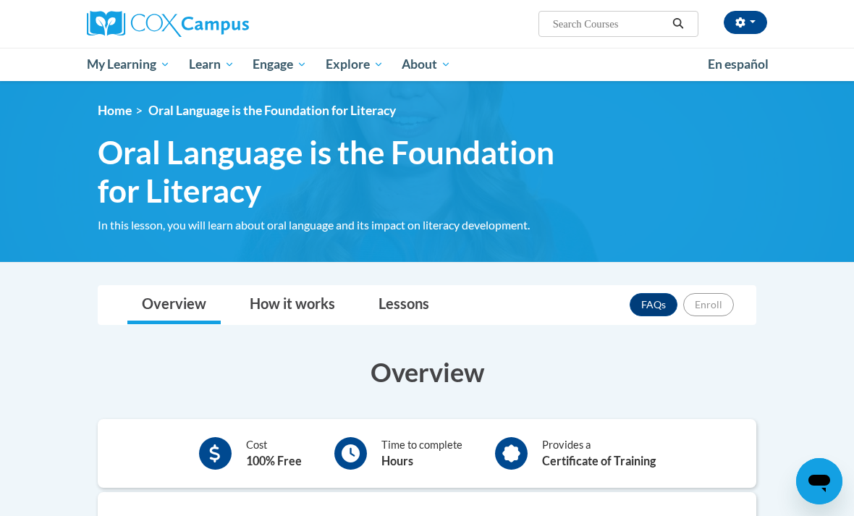
click at [747, 23] on button "button" at bounding box center [744, 22] width 43 height 23
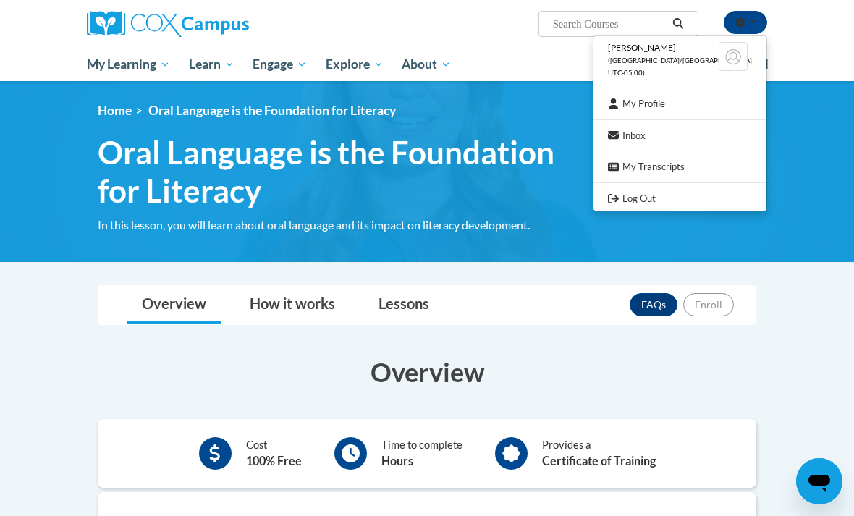
click at [790, 276] on div at bounding box center [427, 258] width 854 height 516
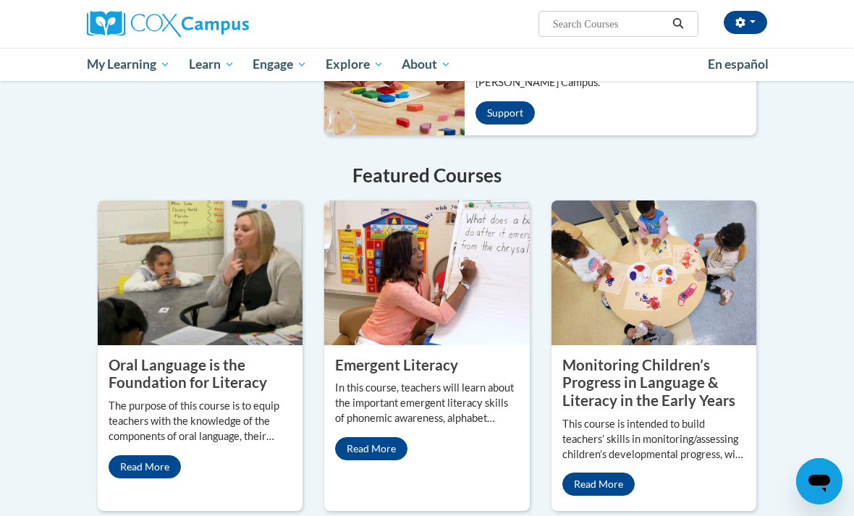
scroll to position [1265, 0]
